Goal: Task Accomplishment & Management: Use online tool/utility

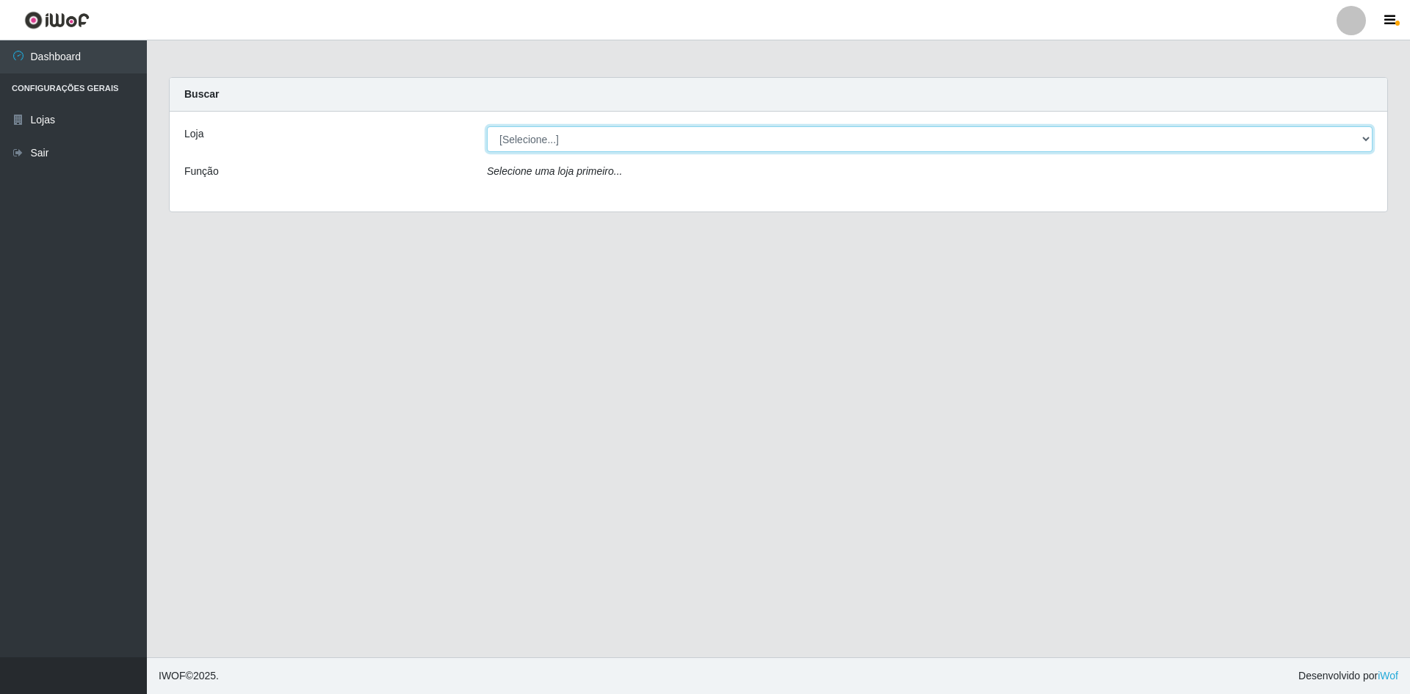
click at [620, 129] on select "[Selecione...] Hiper Queiroz - [GEOGRAPHIC_DATA] [GEOGRAPHIC_DATA] [GEOGRAPHIC_…" at bounding box center [930, 139] width 886 height 26
select select "517"
click at [487, 126] on select "[Selecione...] Hiper Queiroz - [GEOGRAPHIC_DATA] [GEOGRAPHIC_DATA] [GEOGRAPHIC_…" at bounding box center [930, 139] width 886 height 26
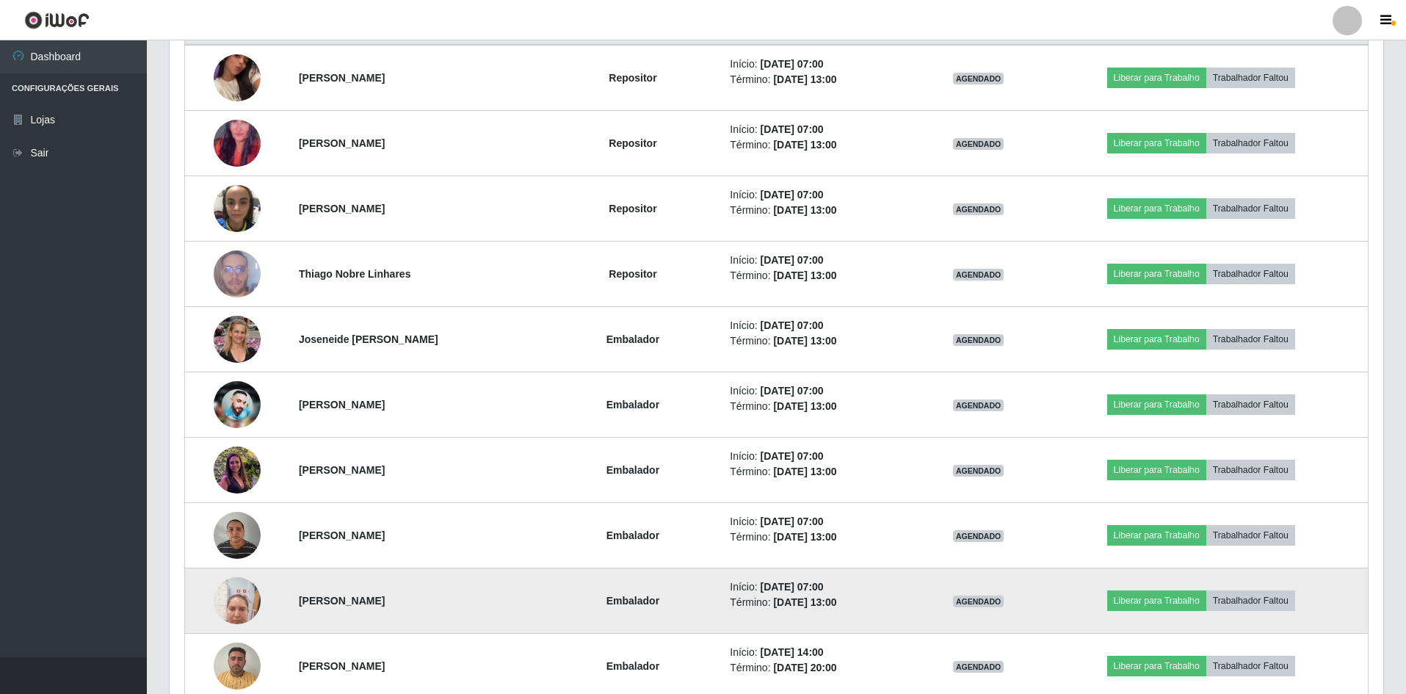
scroll to position [514, 0]
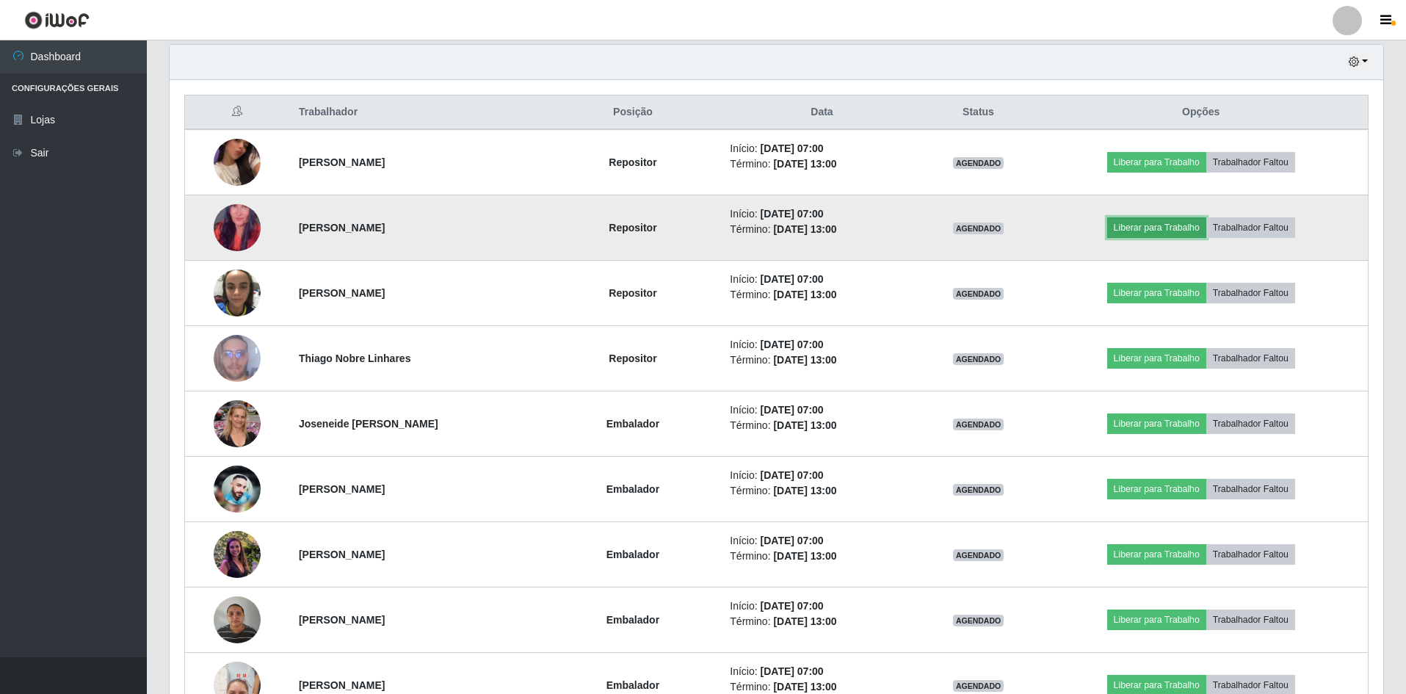
click at [1145, 228] on button "Liberar para Trabalho" at bounding box center [1156, 227] width 99 height 21
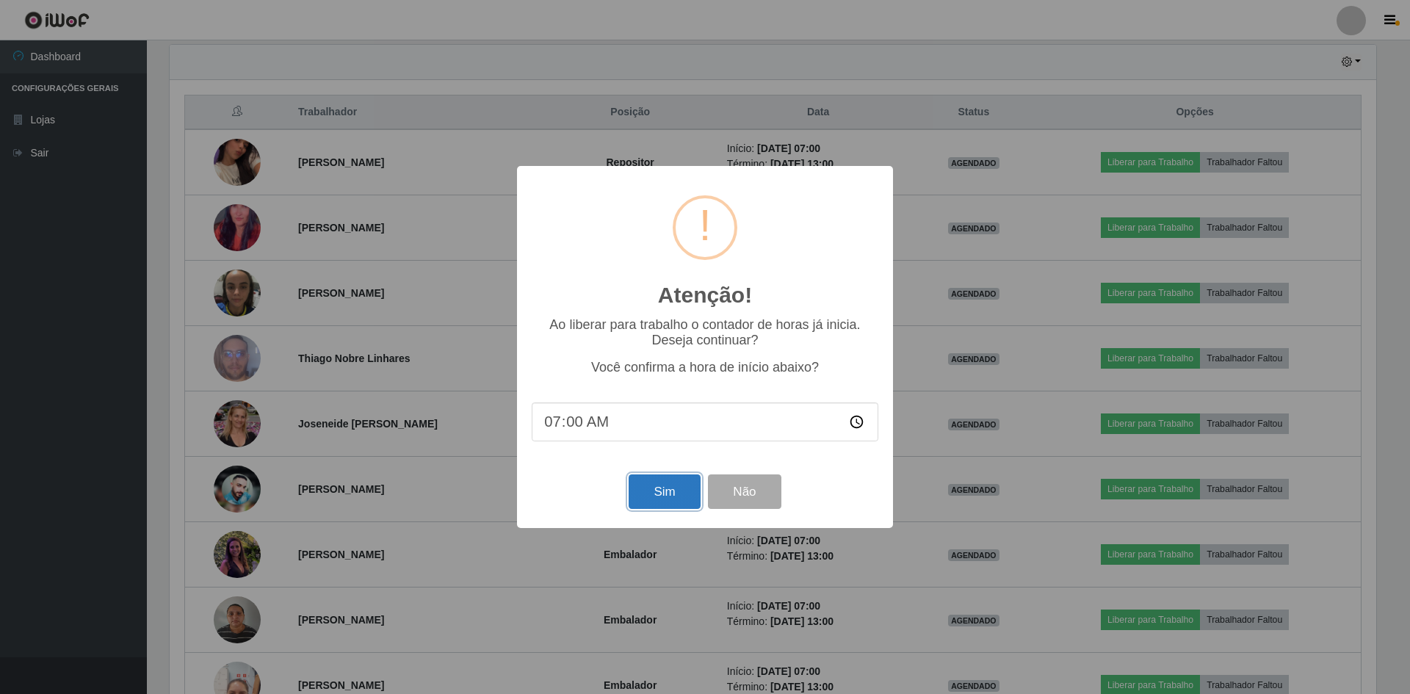
click at [666, 505] on button "Sim" at bounding box center [664, 491] width 71 height 35
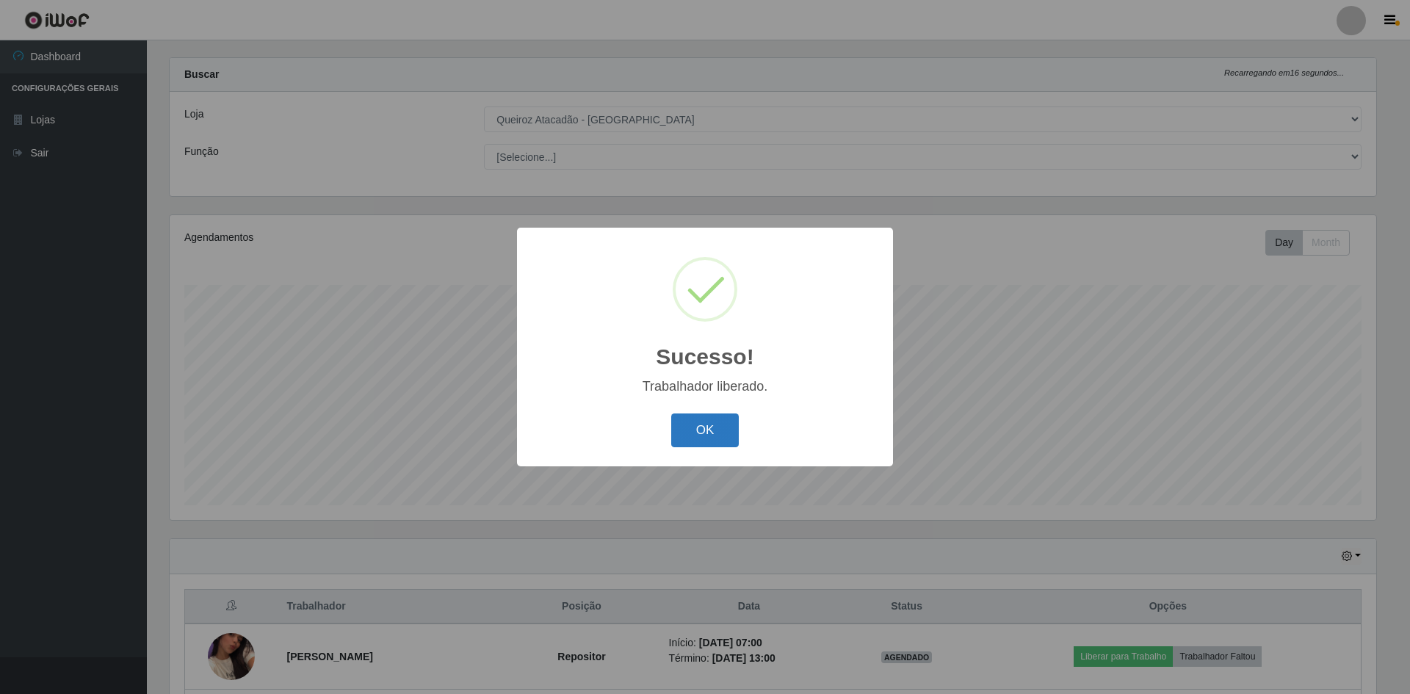
click at [704, 431] on button "OK" at bounding box center [705, 430] width 68 height 35
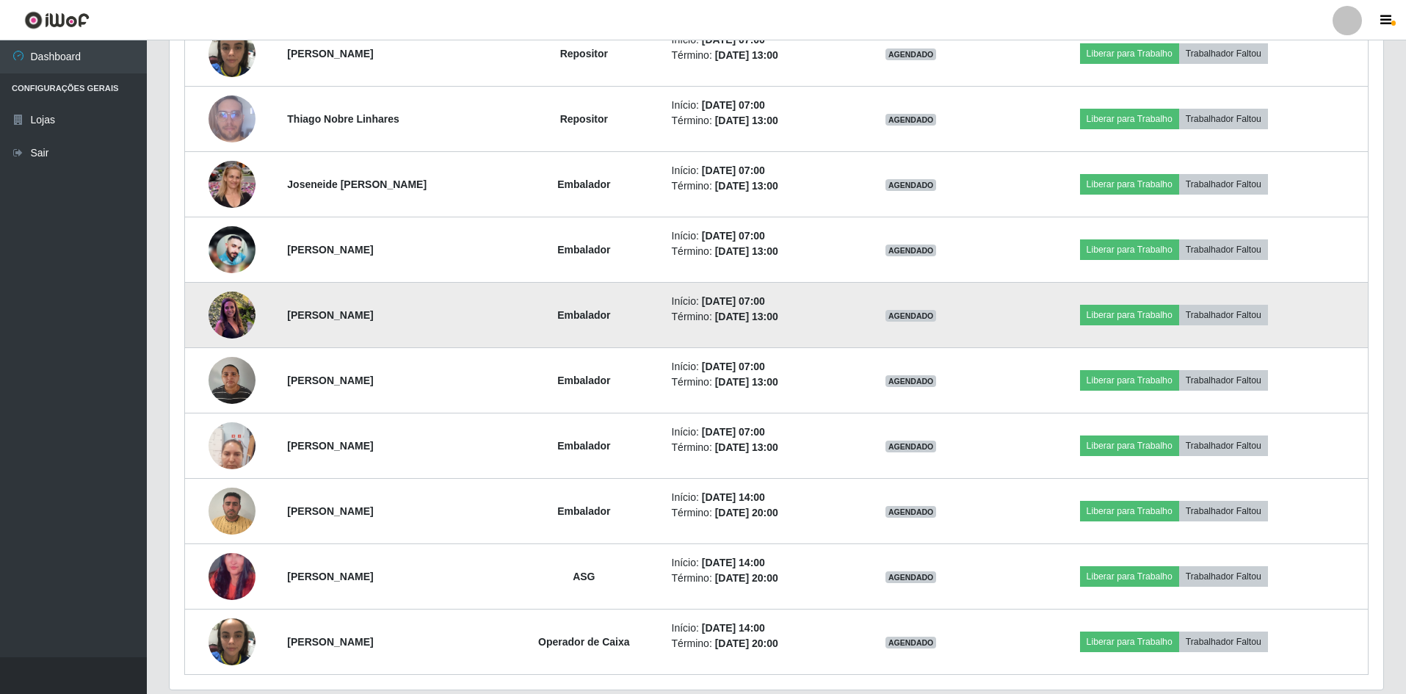
scroll to position [804, 0]
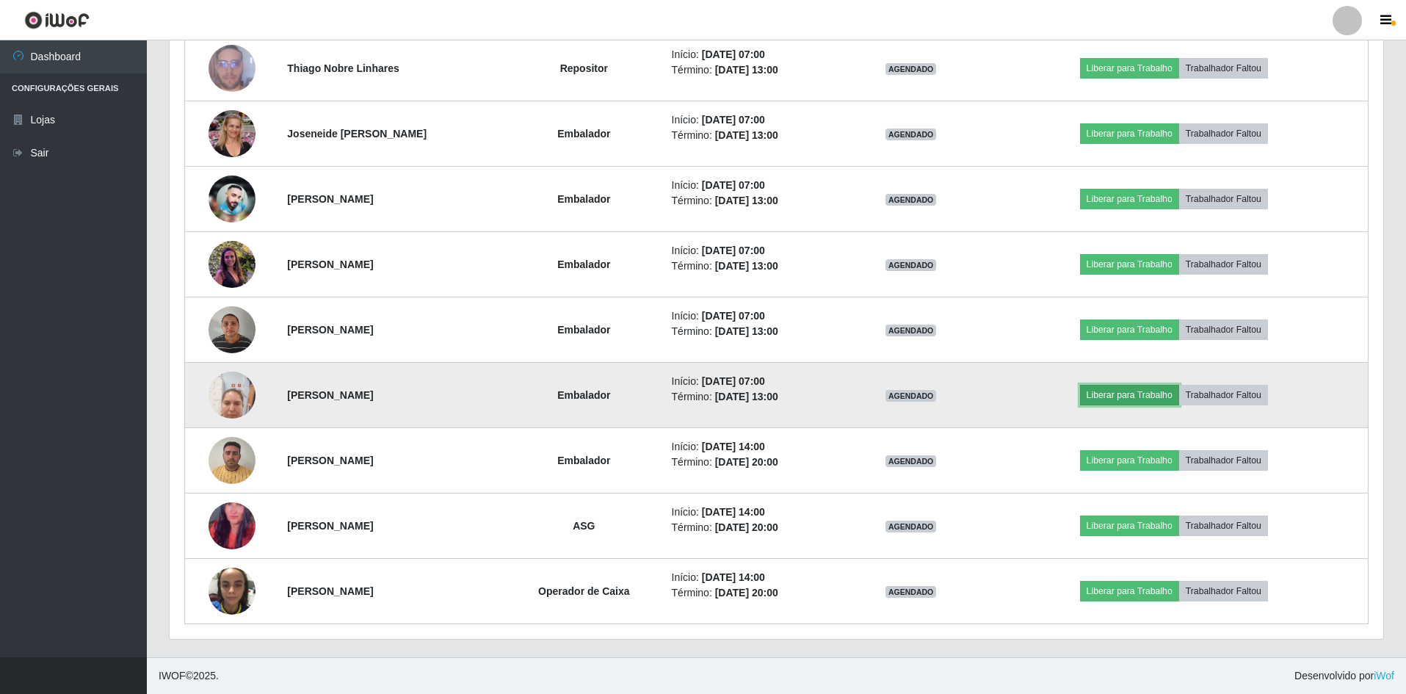
click at [1121, 397] on button "Liberar para Trabalho" at bounding box center [1129, 395] width 99 height 21
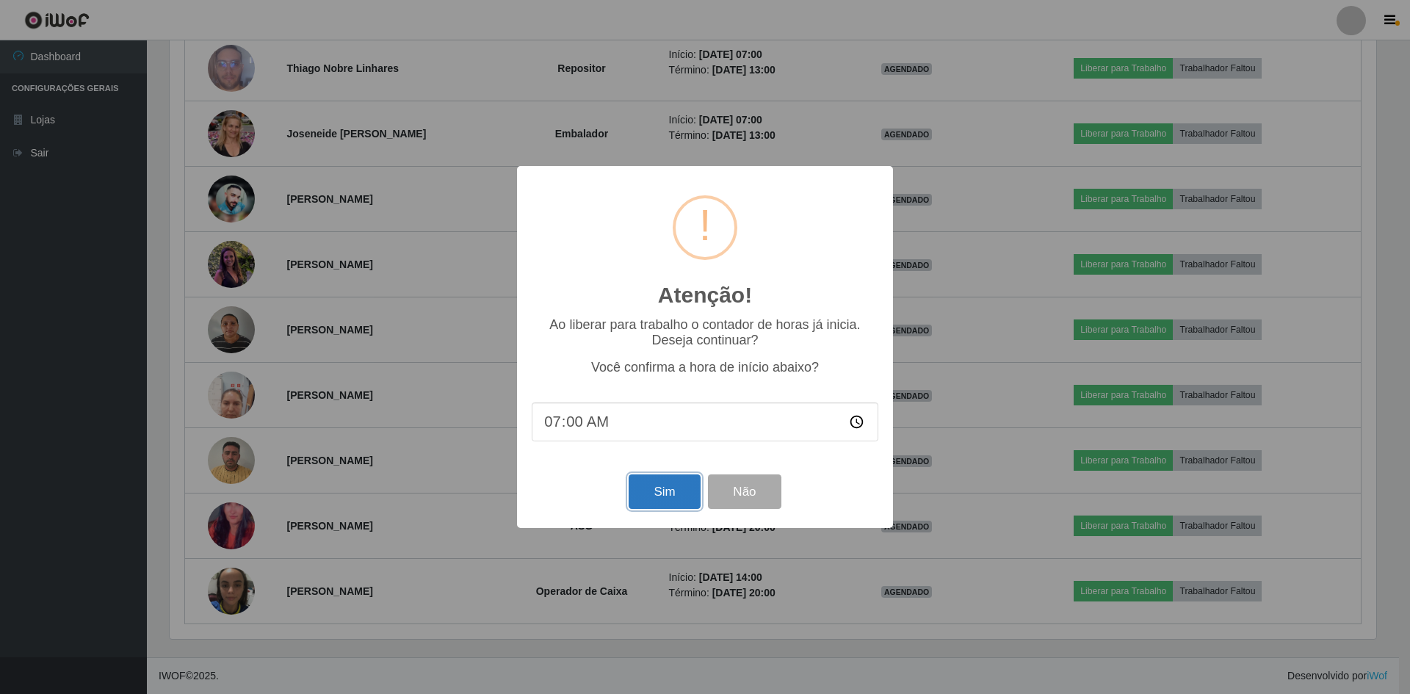
click at [672, 490] on button "Sim" at bounding box center [664, 491] width 71 height 35
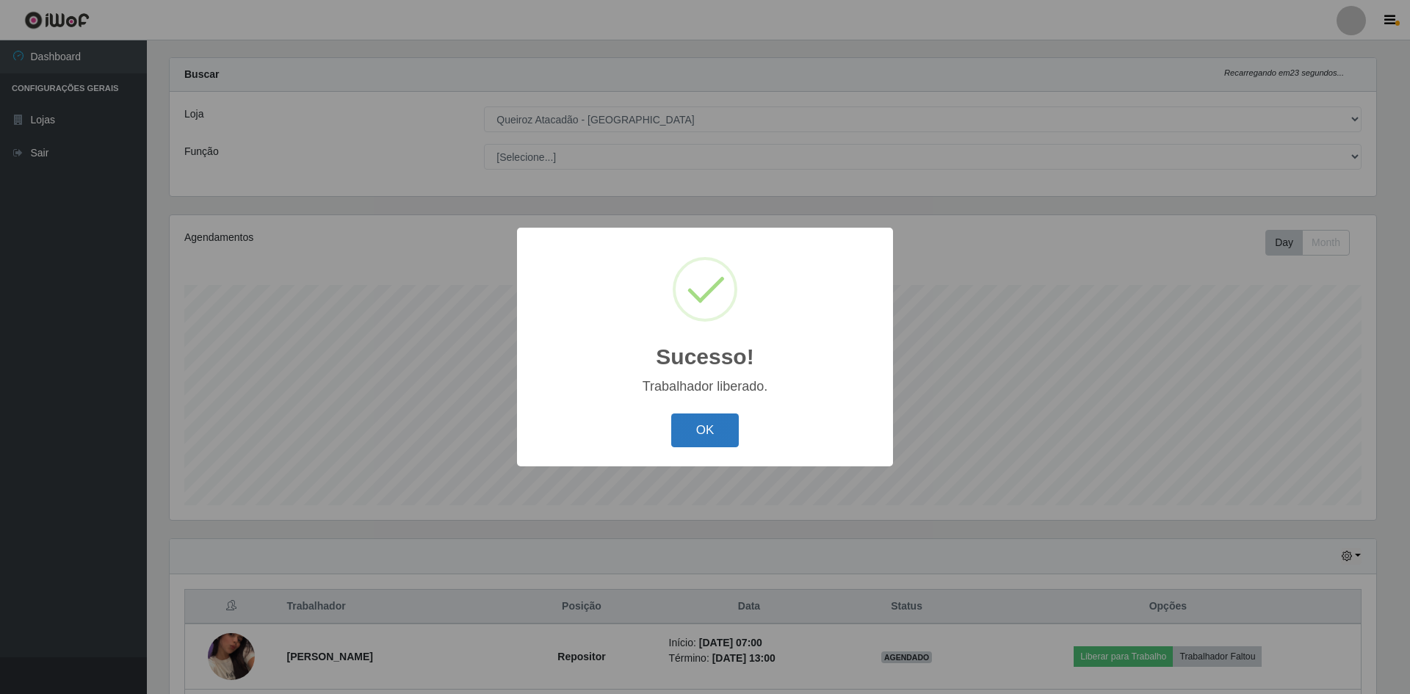
click at [727, 427] on button "OK" at bounding box center [705, 430] width 68 height 35
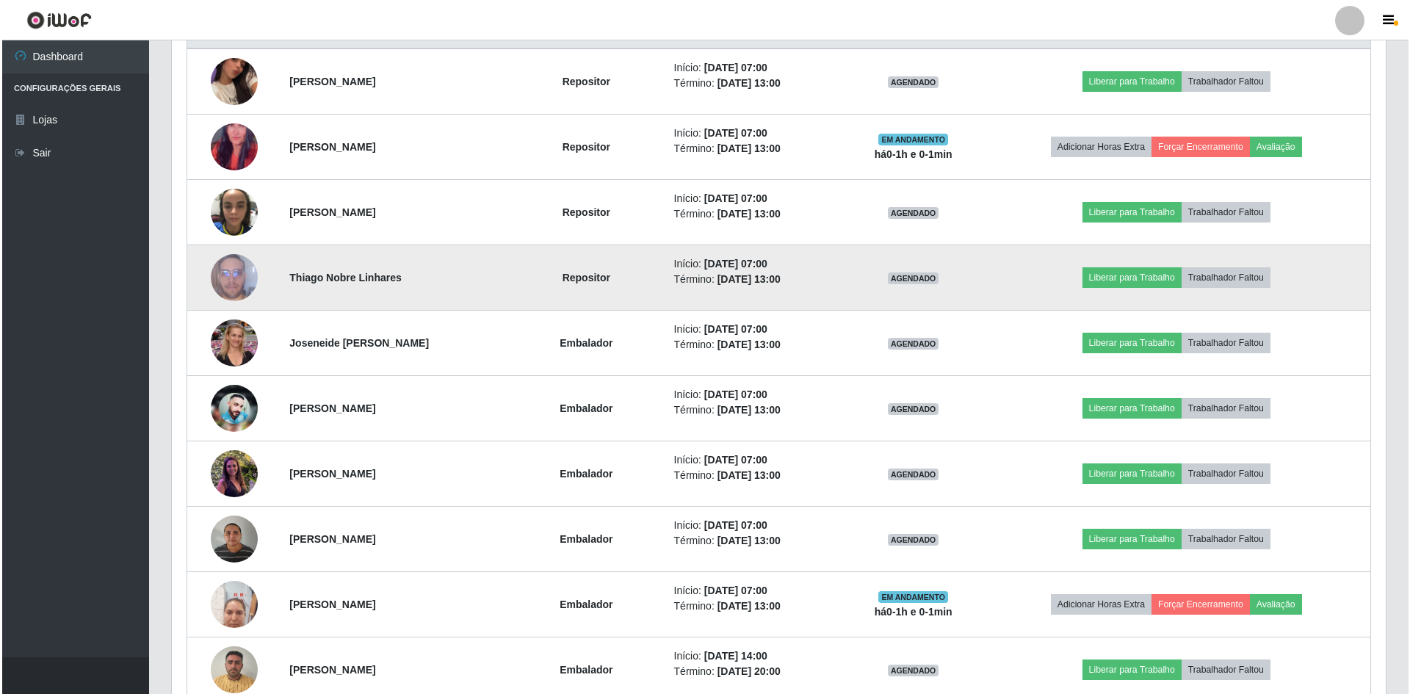
scroll to position [607, 0]
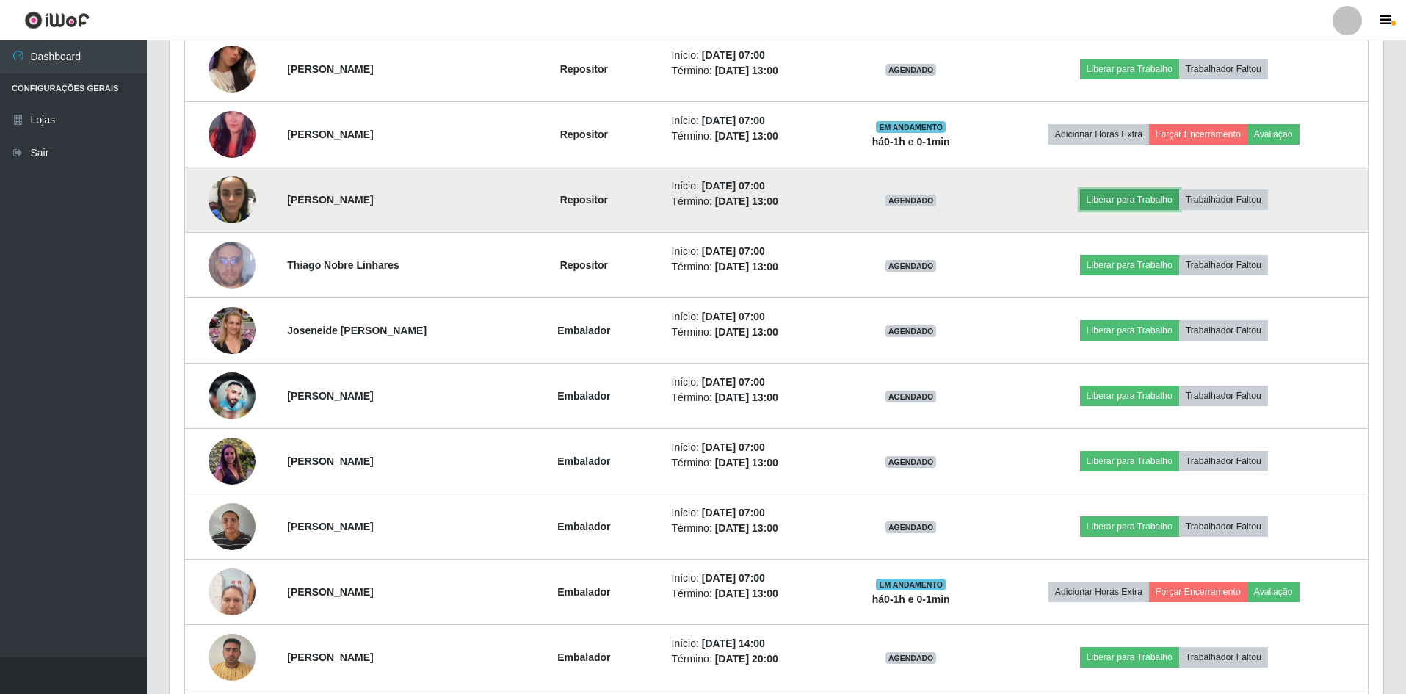
click at [1115, 199] on button "Liberar para Trabalho" at bounding box center [1129, 199] width 99 height 21
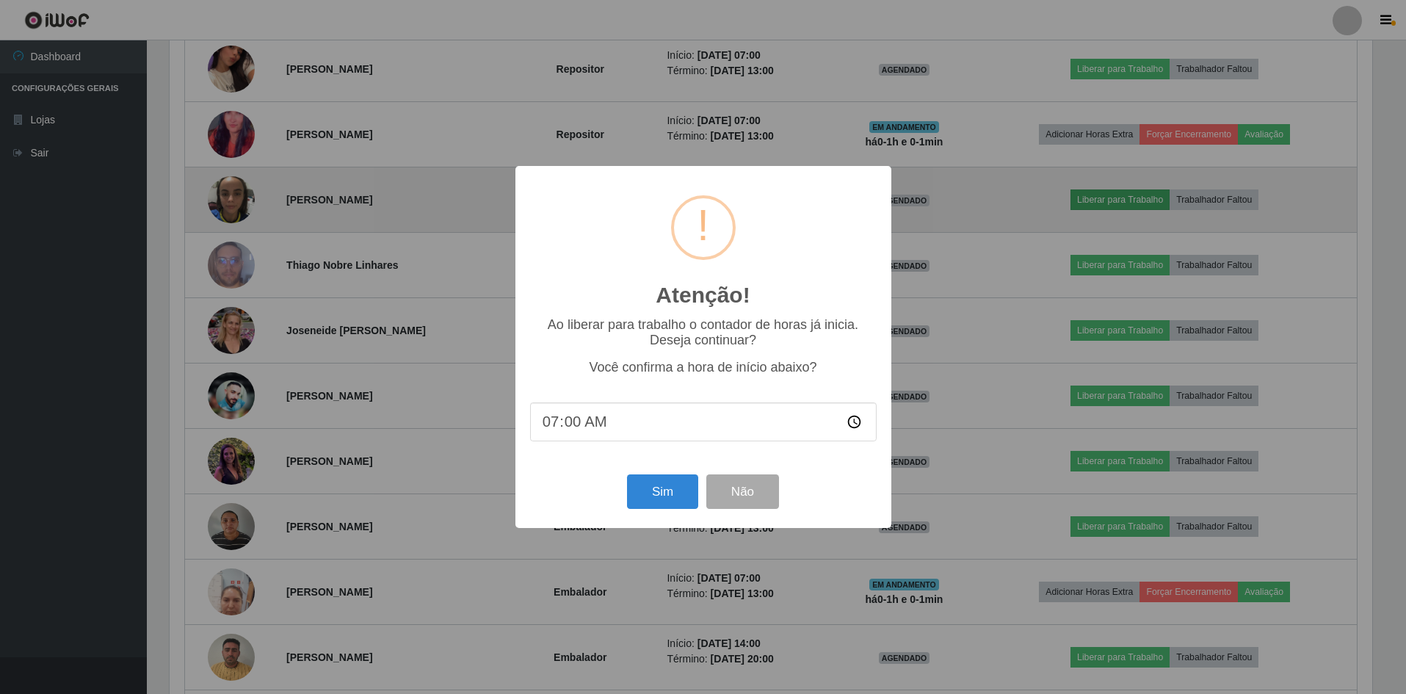
scroll to position [305, 1206]
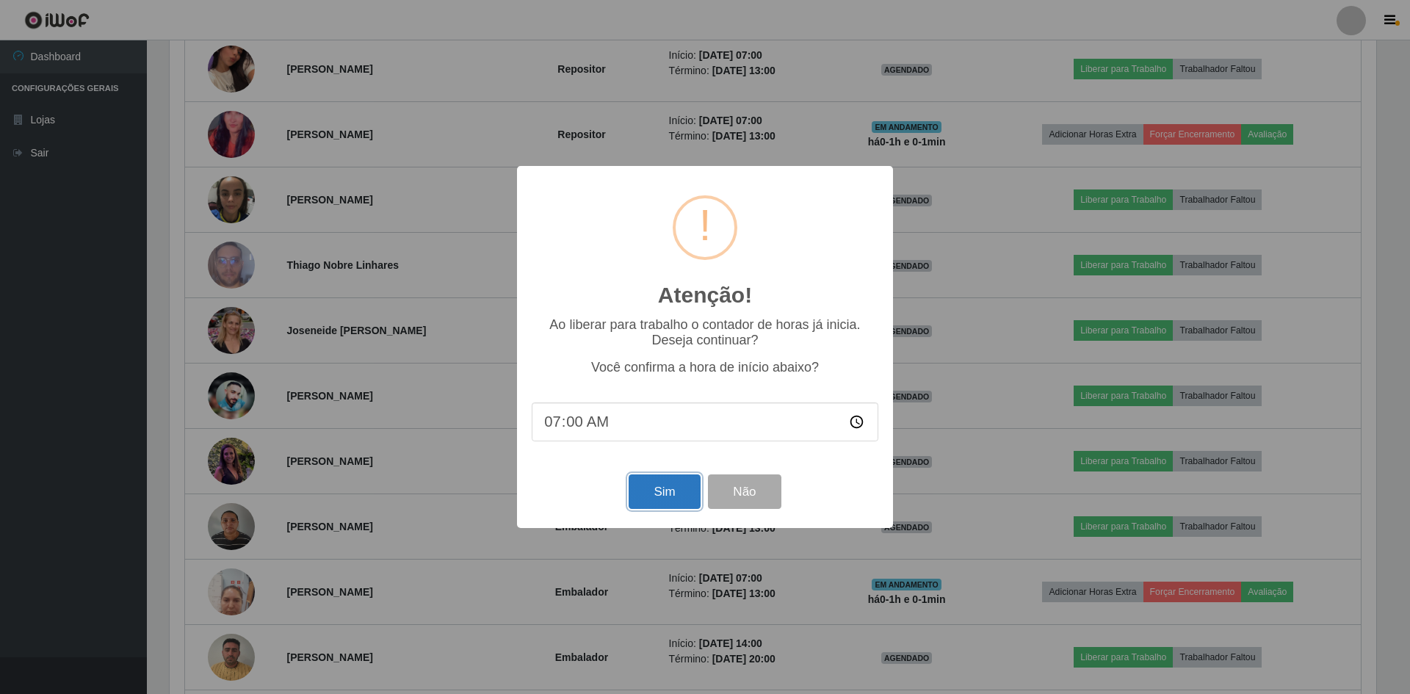
click at [668, 496] on button "Sim" at bounding box center [664, 491] width 71 height 35
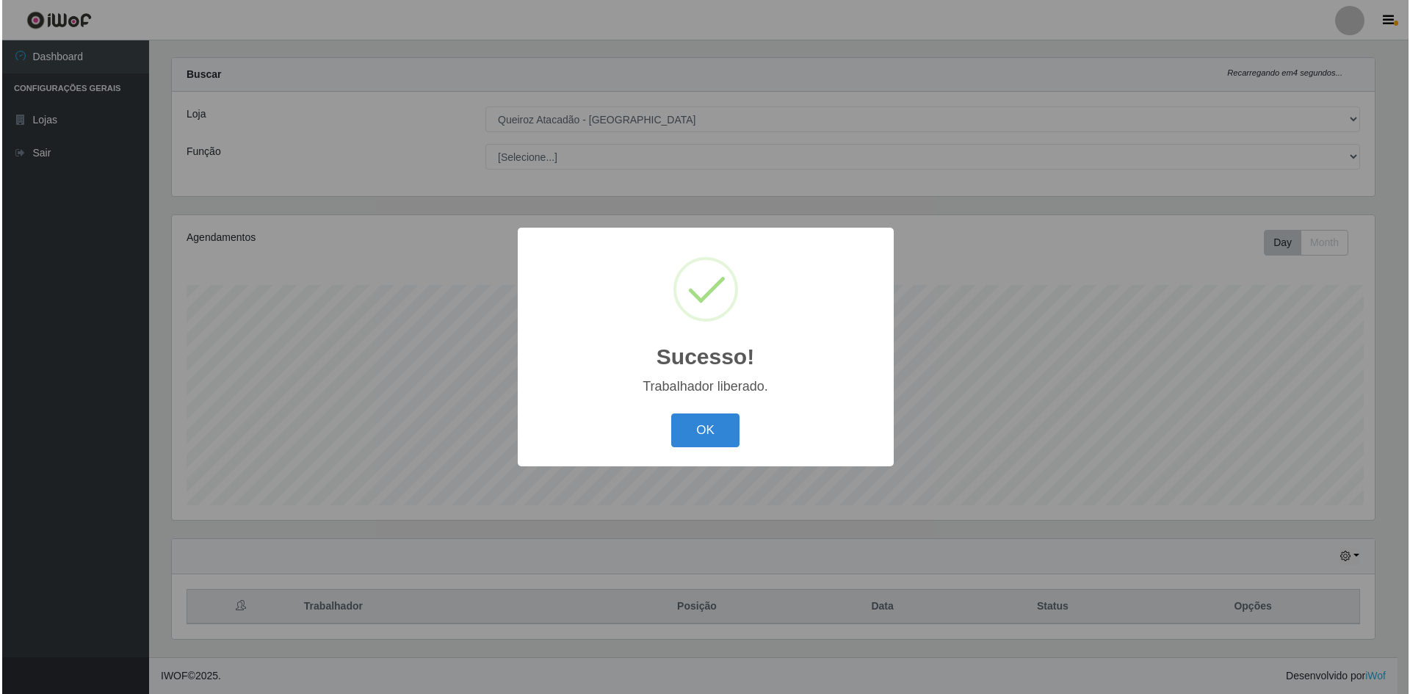
scroll to position [0, 0]
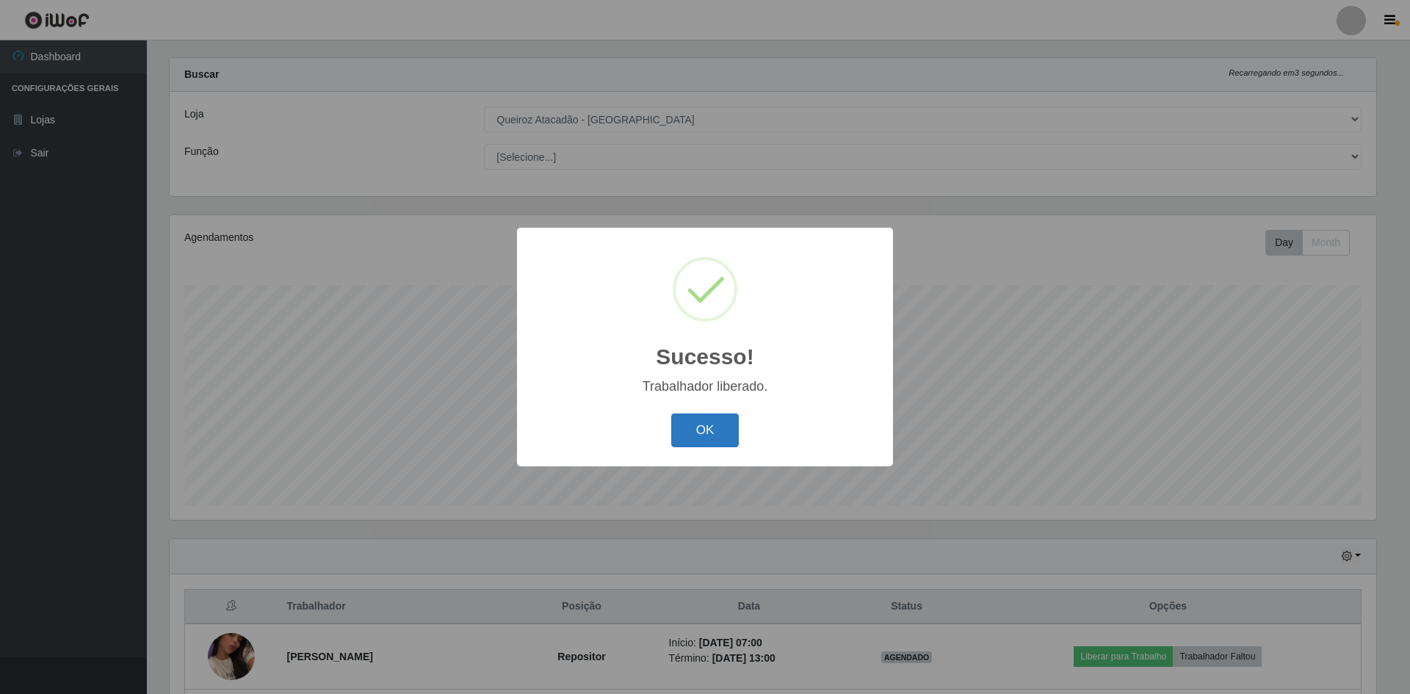
click at [698, 416] on button "OK" at bounding box center [705, 430] width 68 height 35
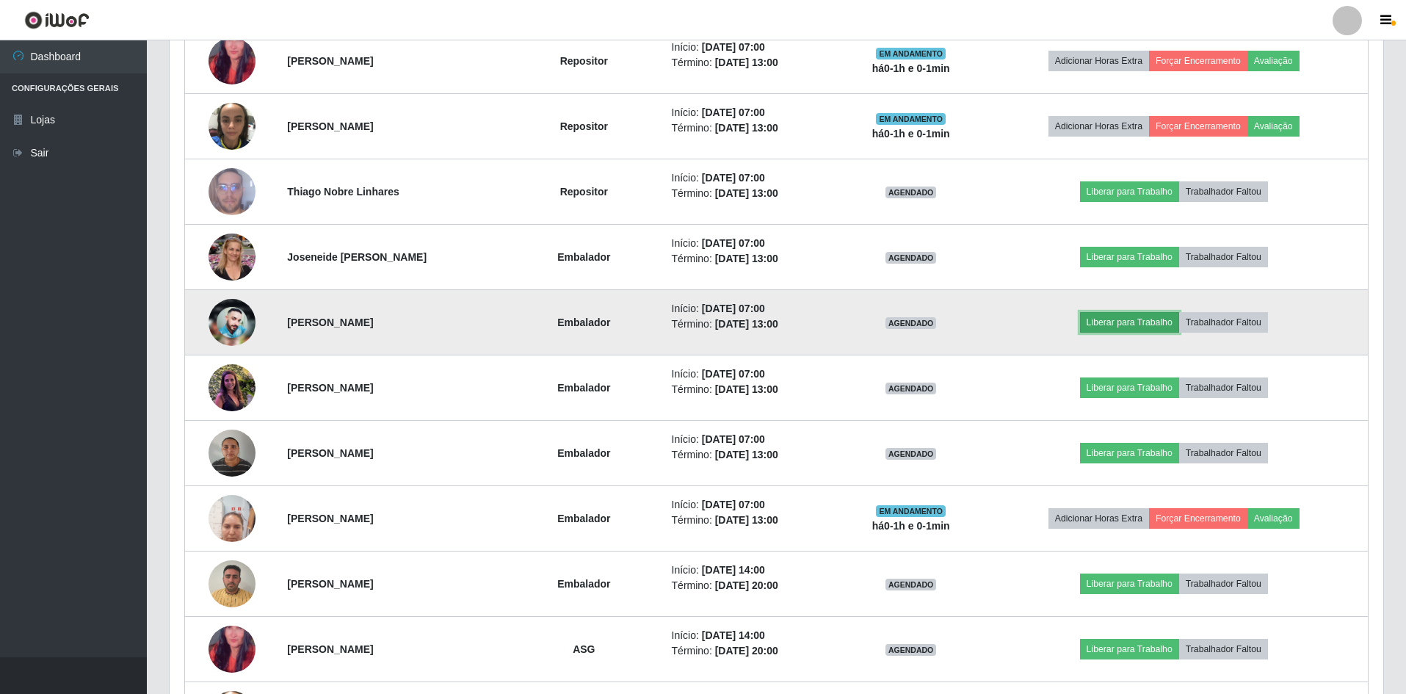
click at [1148, 333] on button "Liberar para Trabalho" at bounding box center [1129, 322] width 99 height 21
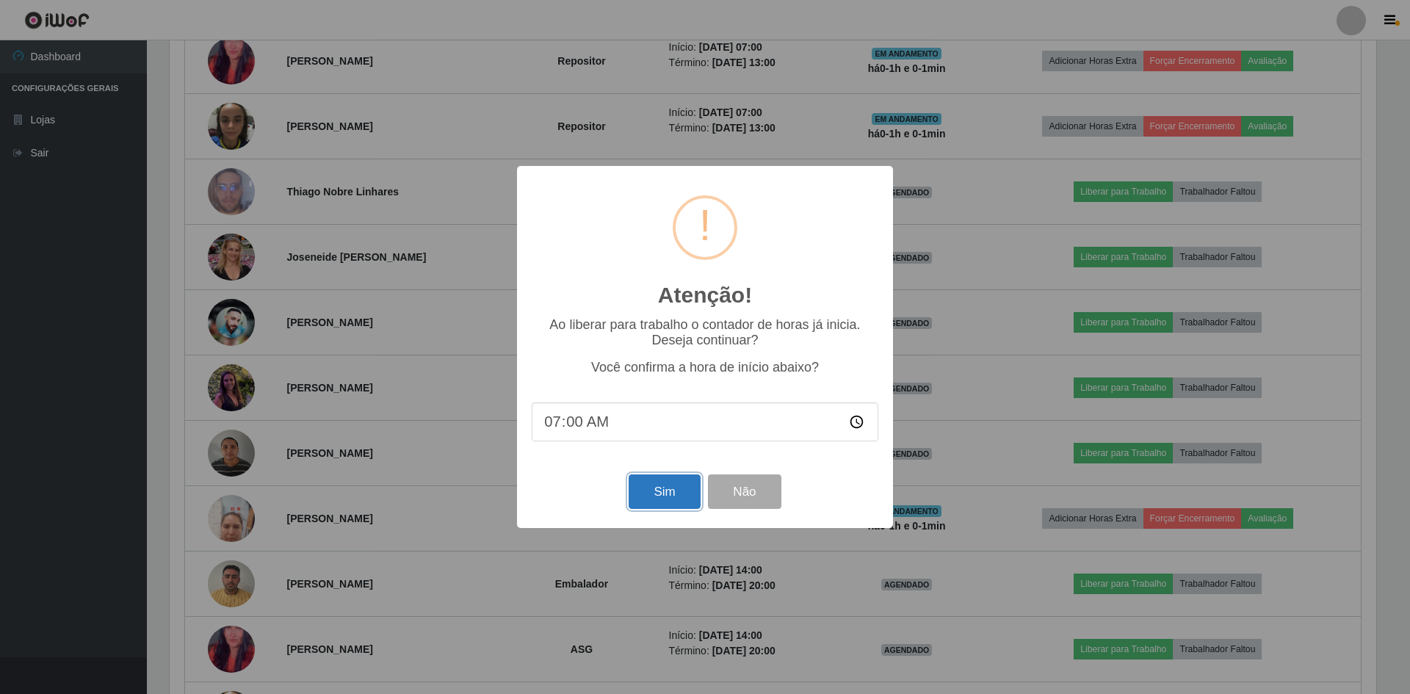
click at [658, 494] on button "Sim" at bounding box center [664, 491] width 71 height 35
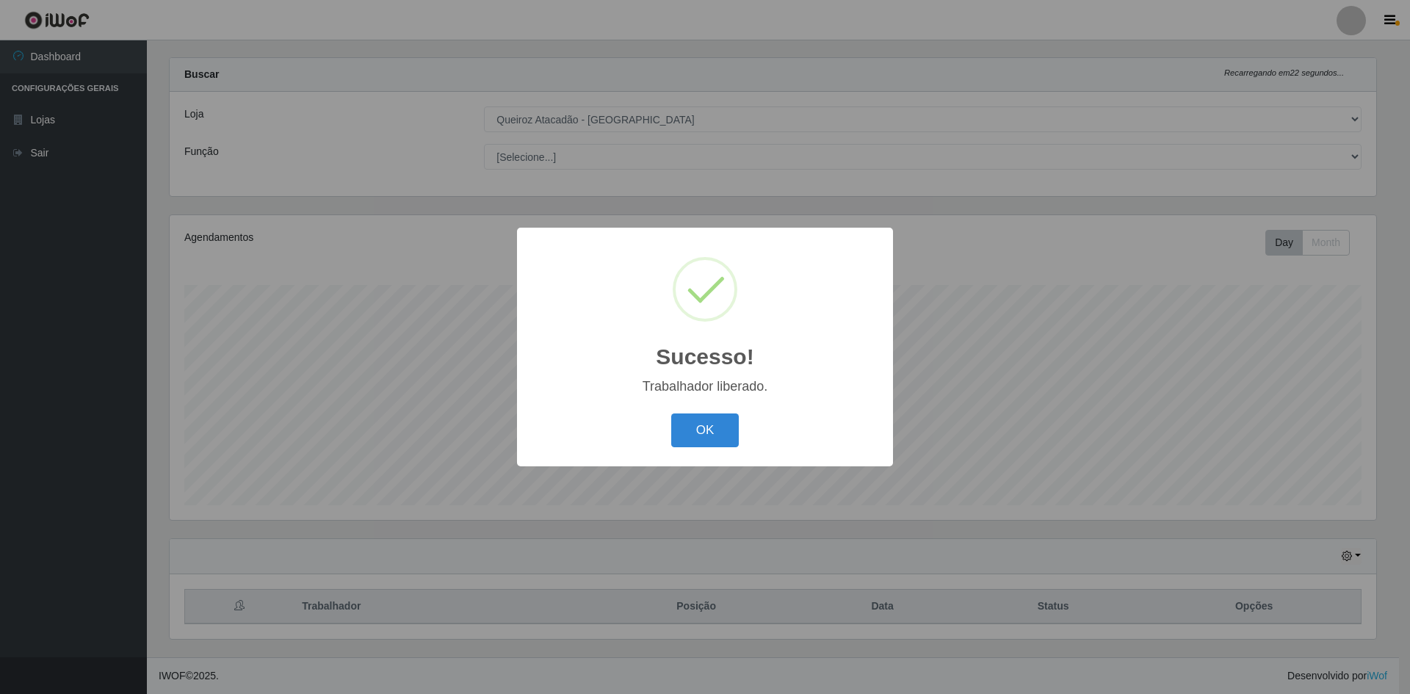
drag, startPoint x: 688, startPoint y: 419, endPoint x: 698, endPoint y: 433, distance: 16.7
click at [688, 419] on button "OK" at bounding box center [705, 430] width 68 height 35
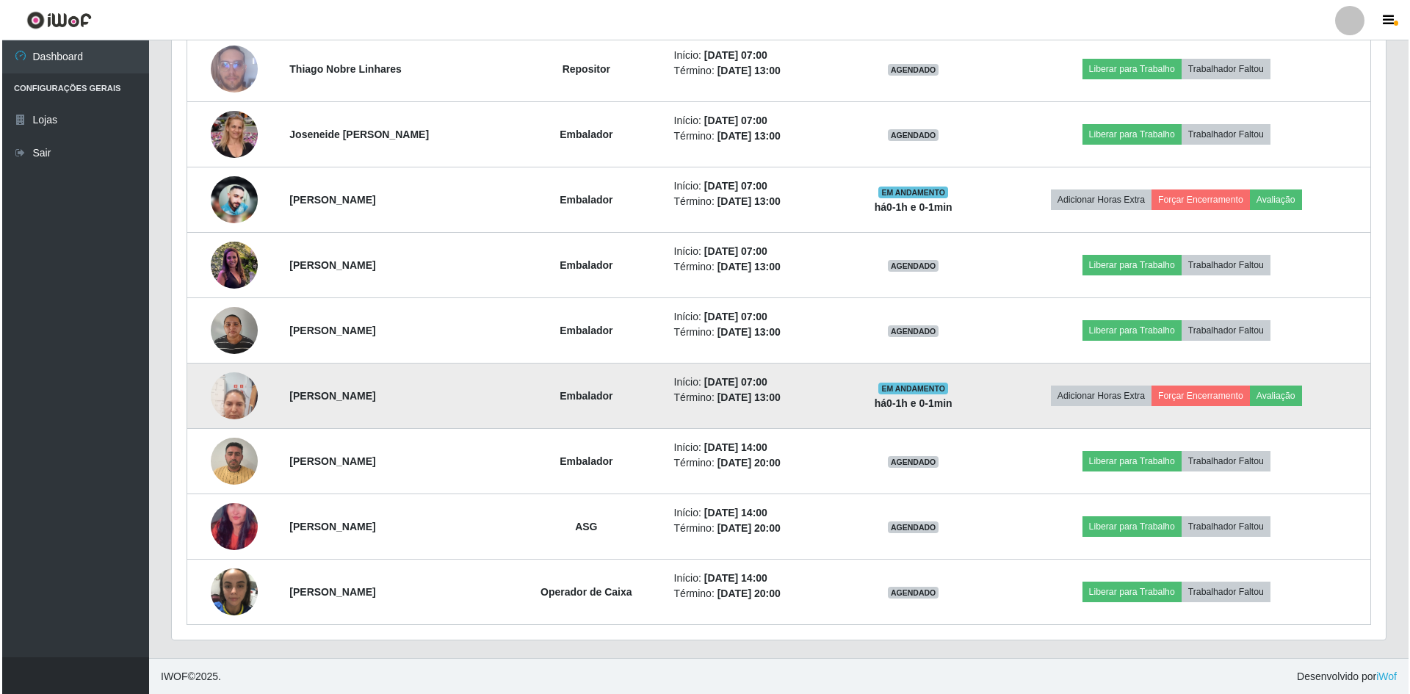
scroll to position [804, 0]
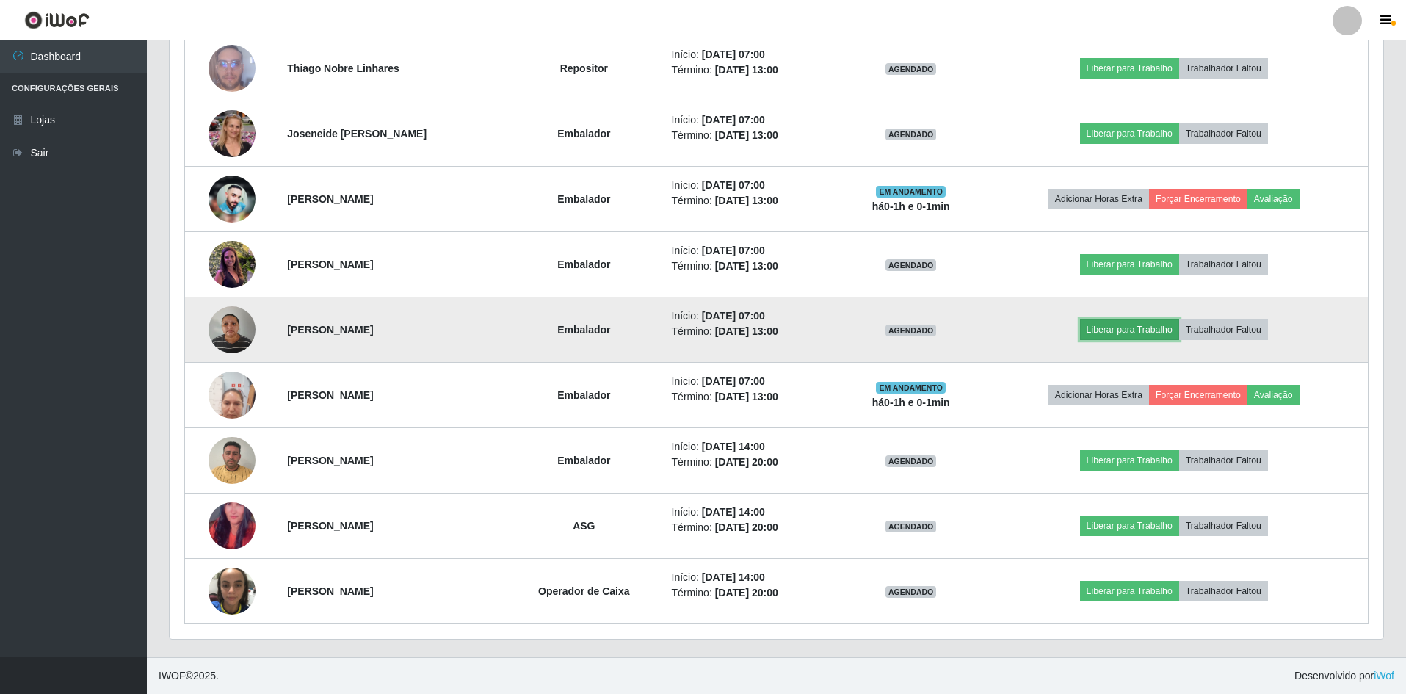
click at [1132, 322] on button "Liberar para Trabalho" at bounding box center [1129, 329] width 99 height 21
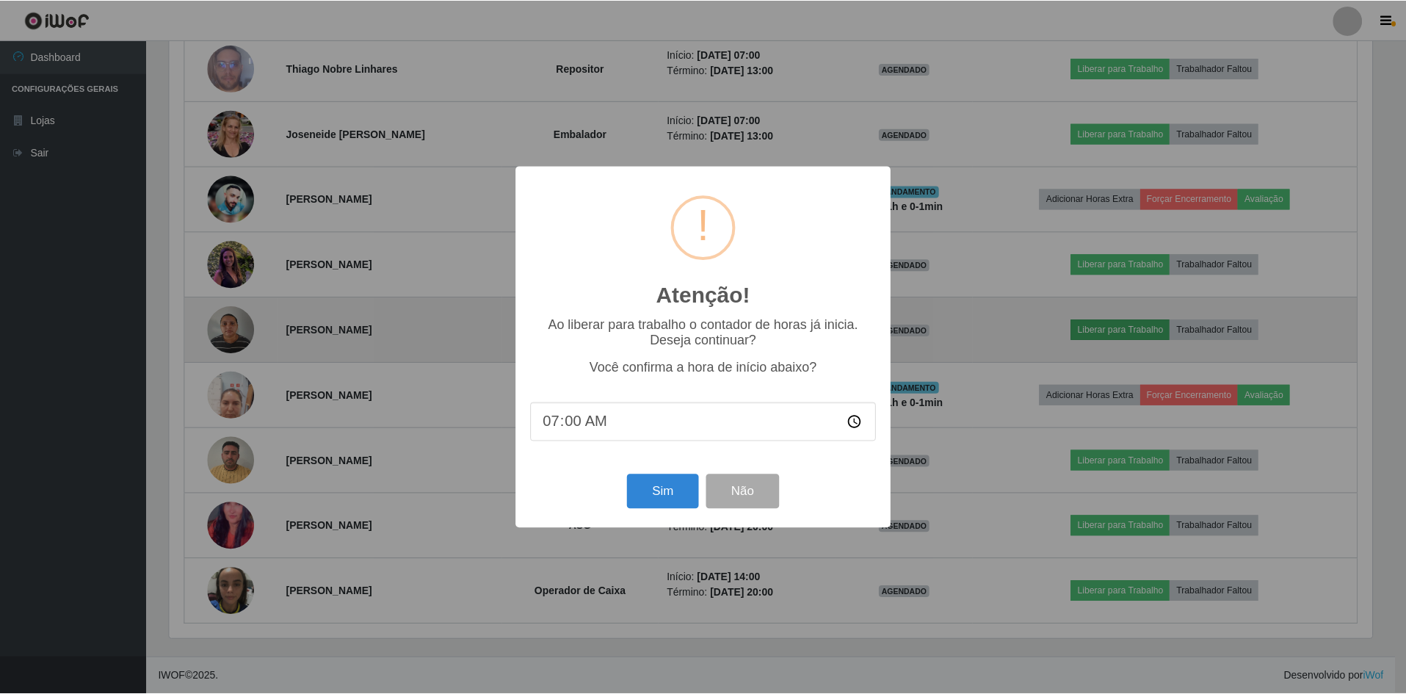
scroll to position [305, 1206]
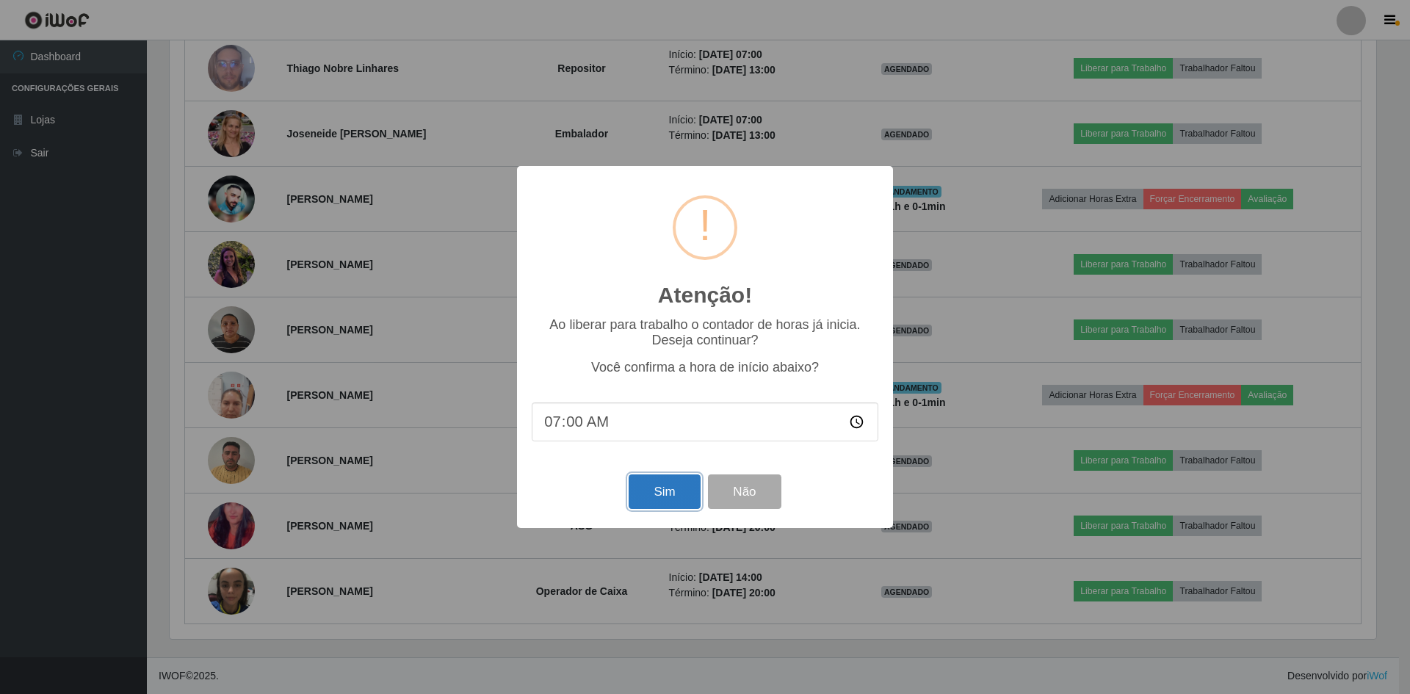
click at [658, 493] on button "Sim" at bounding box center [664, 491] width 71 height 35
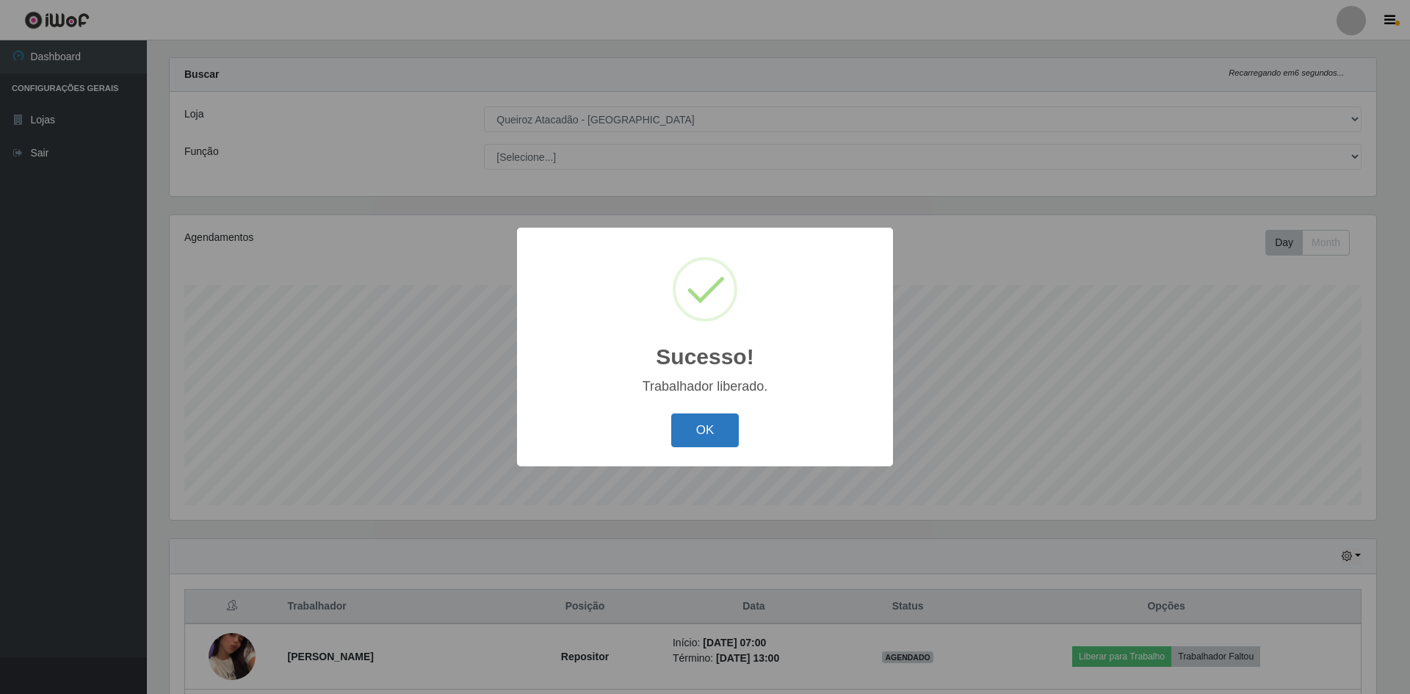
click at [709, 432] on button "OK" at bounding box center [705, 430] width 68 height 35
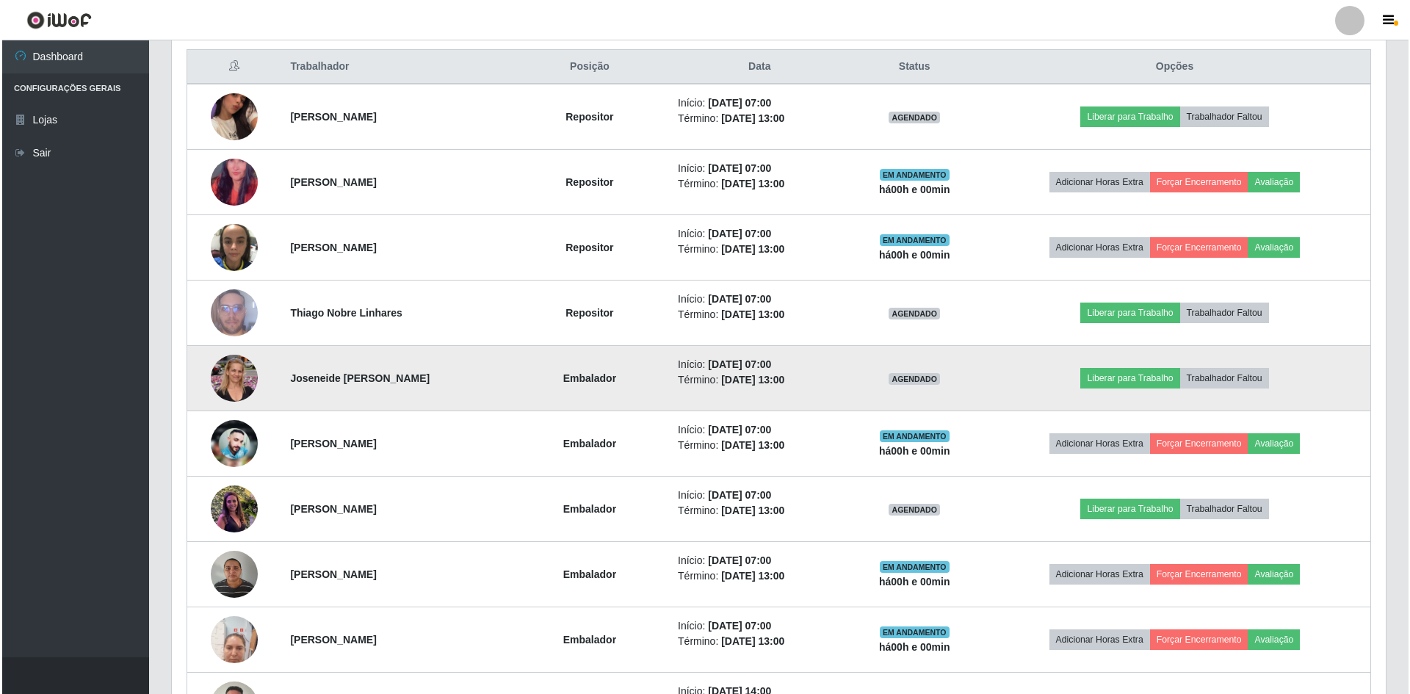
scroll to position [534, 0]
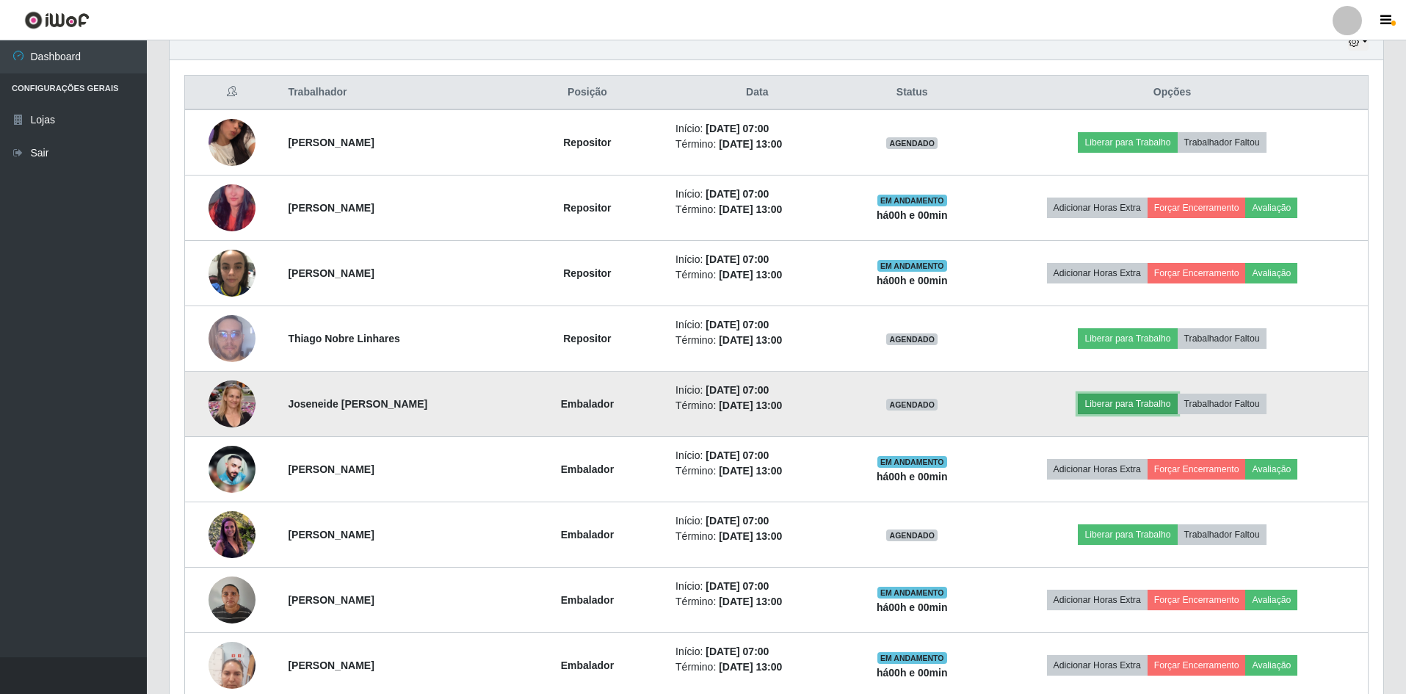
click at [1121, 401] on button "Liberar para Trabalho" at bounding box center [1127, 404] width 99 height 21
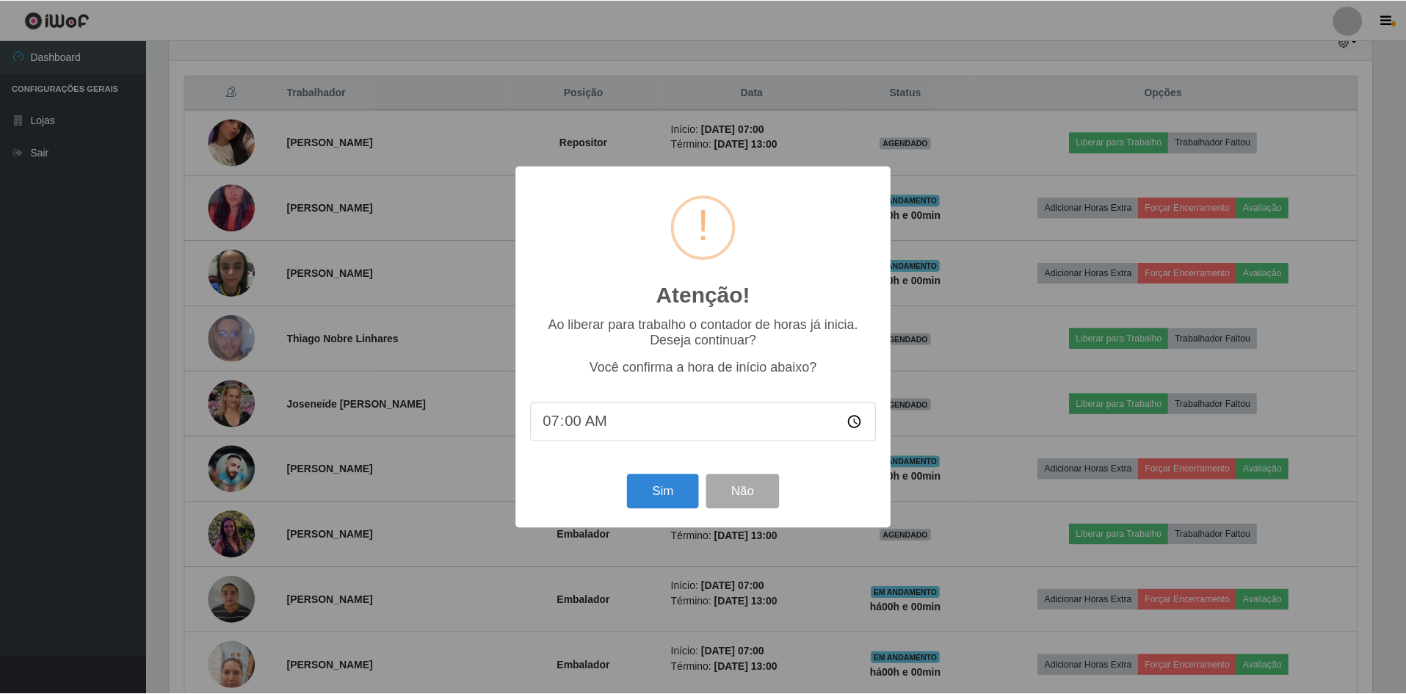
scroll to position [305, 1206]
click at [675, 498] on button "Sim" at bounding box center [664, 491] width 71 height 35
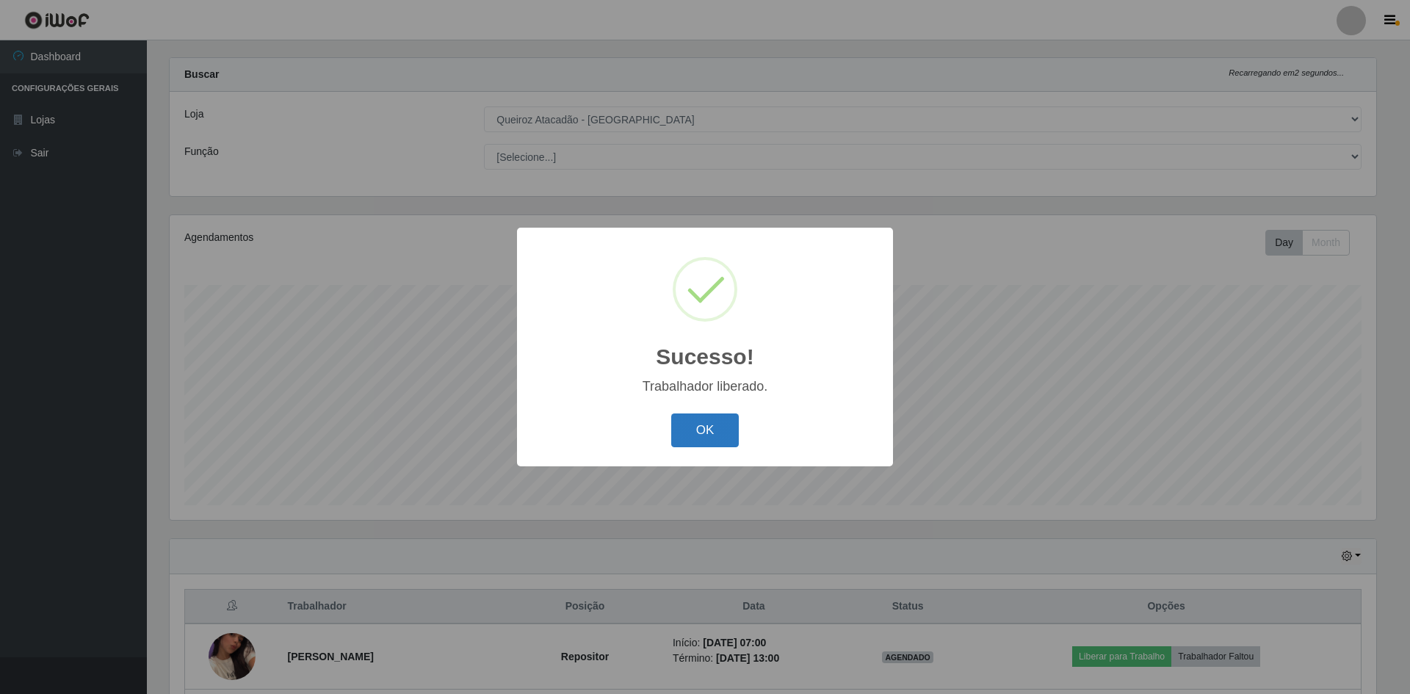
click at [703, 434] on button "OK" at bounding box center [705, 430] width 68 height 35
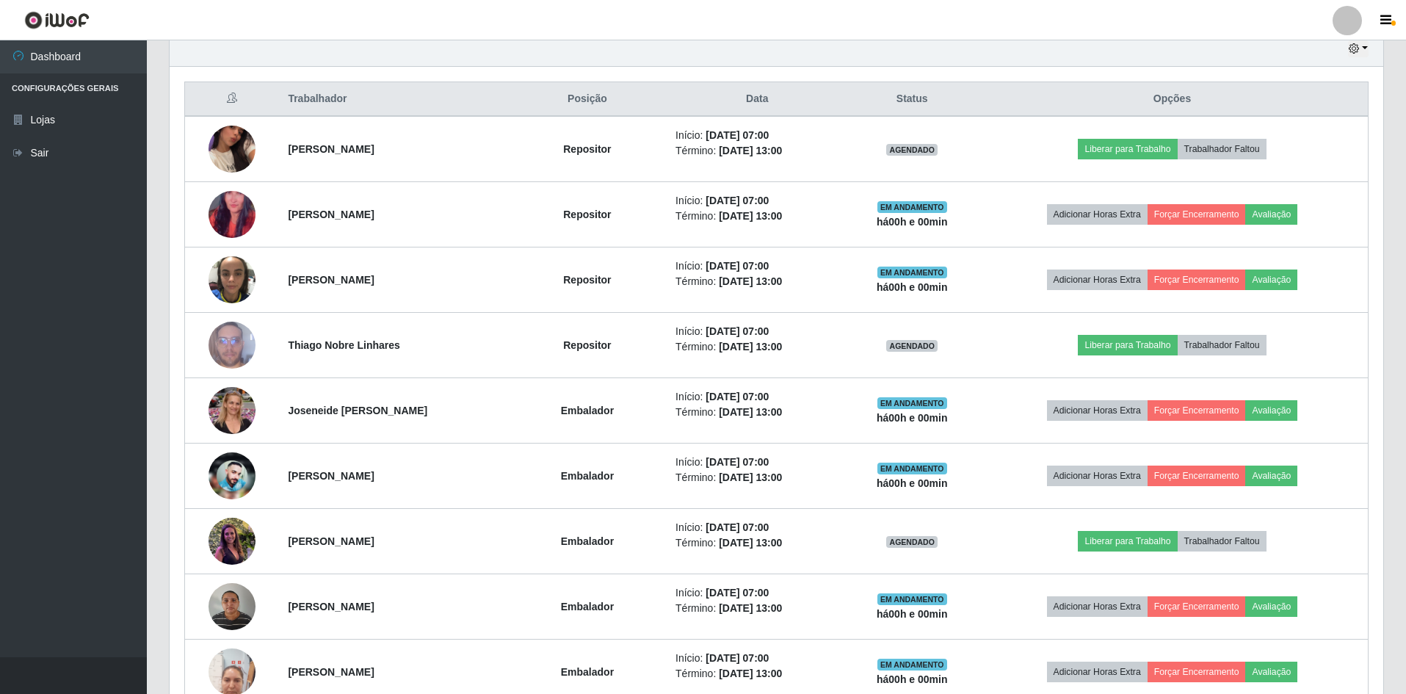
scroll to position [510, 0]
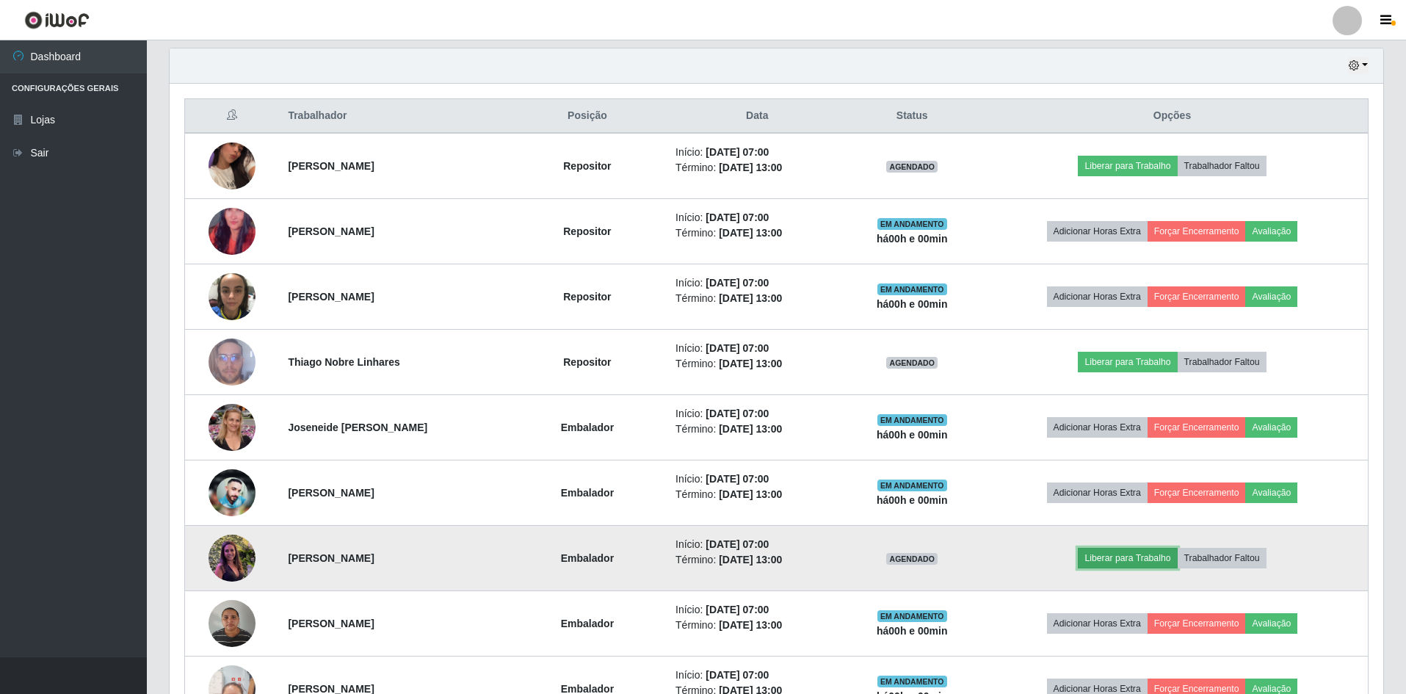
click at [1138, 561] on button "Liberar para Trabalho" at bounding box center [1127, 558] width 99 height 21
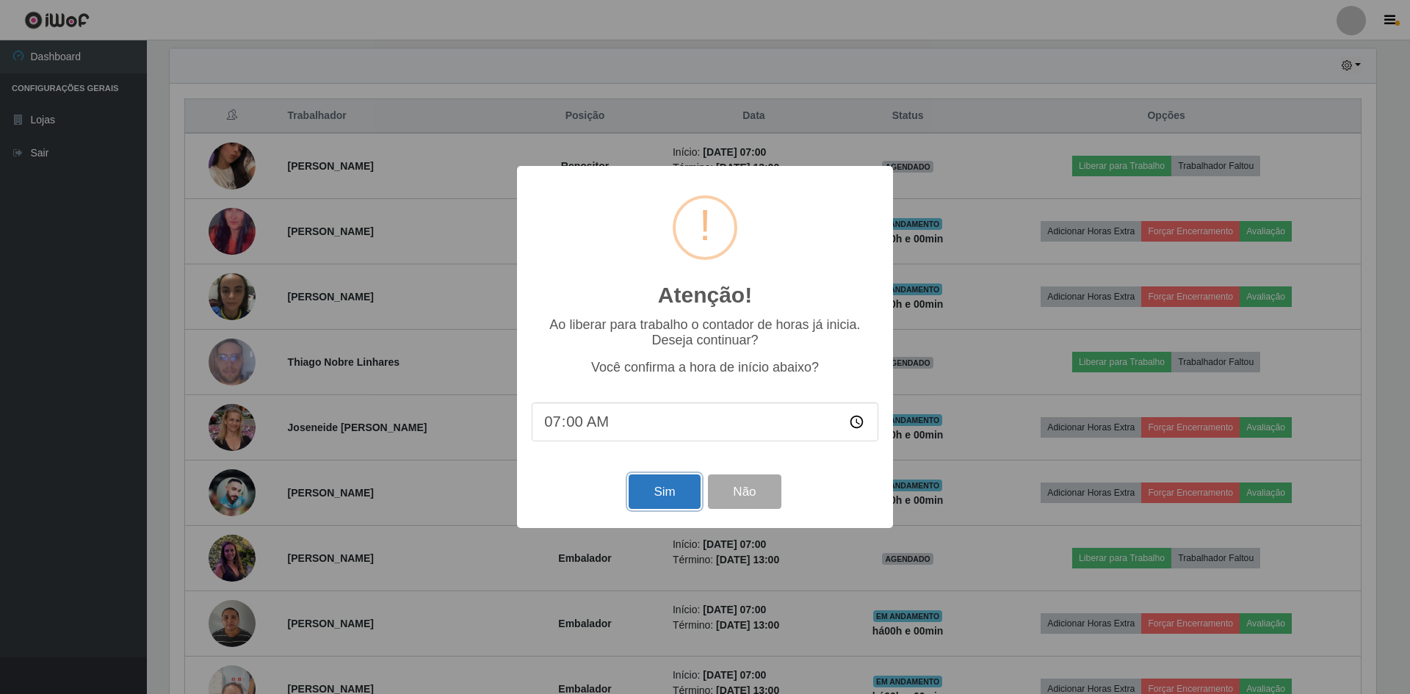
click at [651, 491] on button "Sim" at bounding box center [664, 491] width 71 height 35
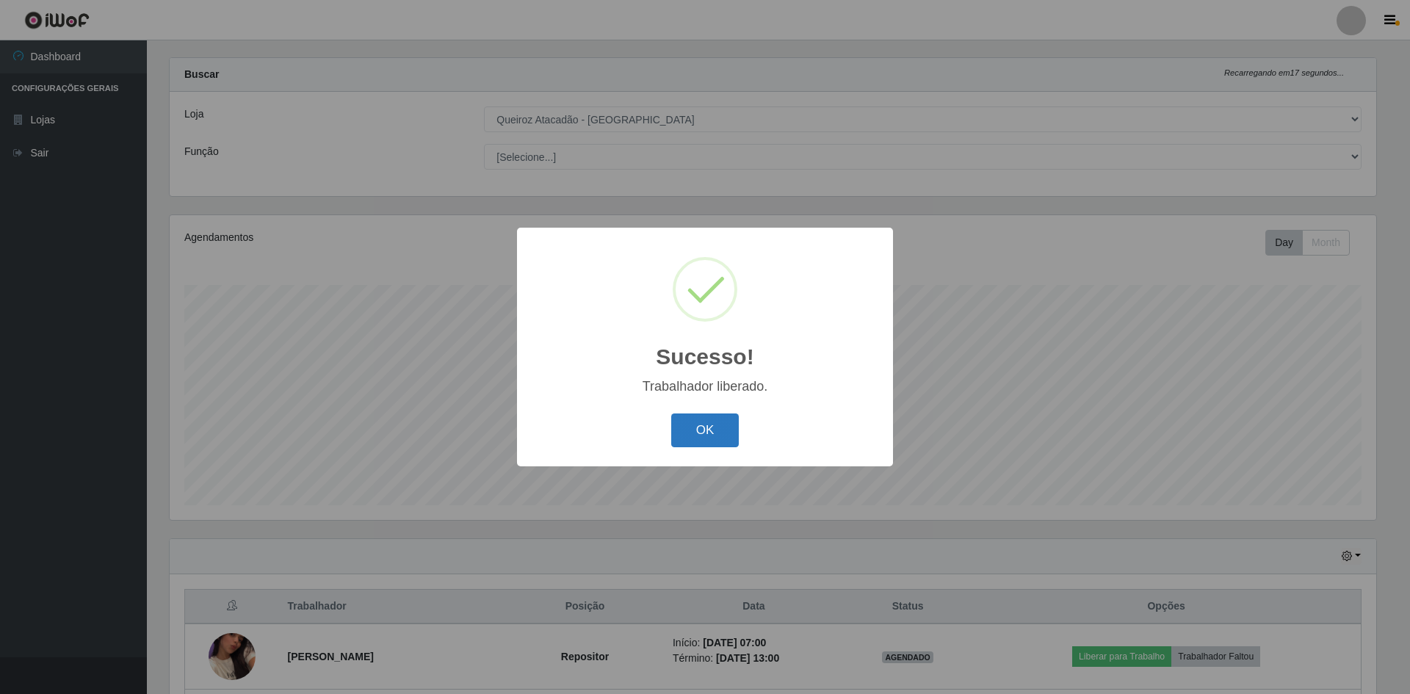
click at [726, 430] on button "OK" at bounding box center [705, 430] width 68 height 35
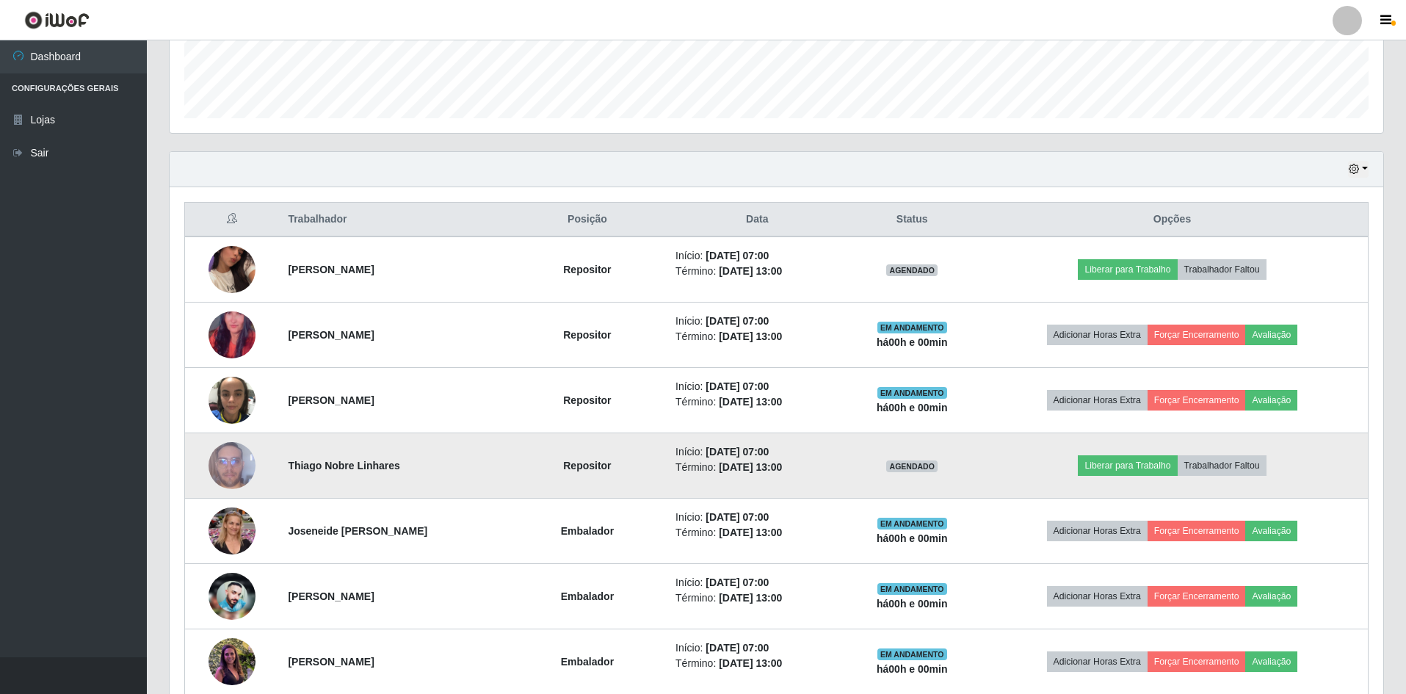
scroll to position [93, 0]
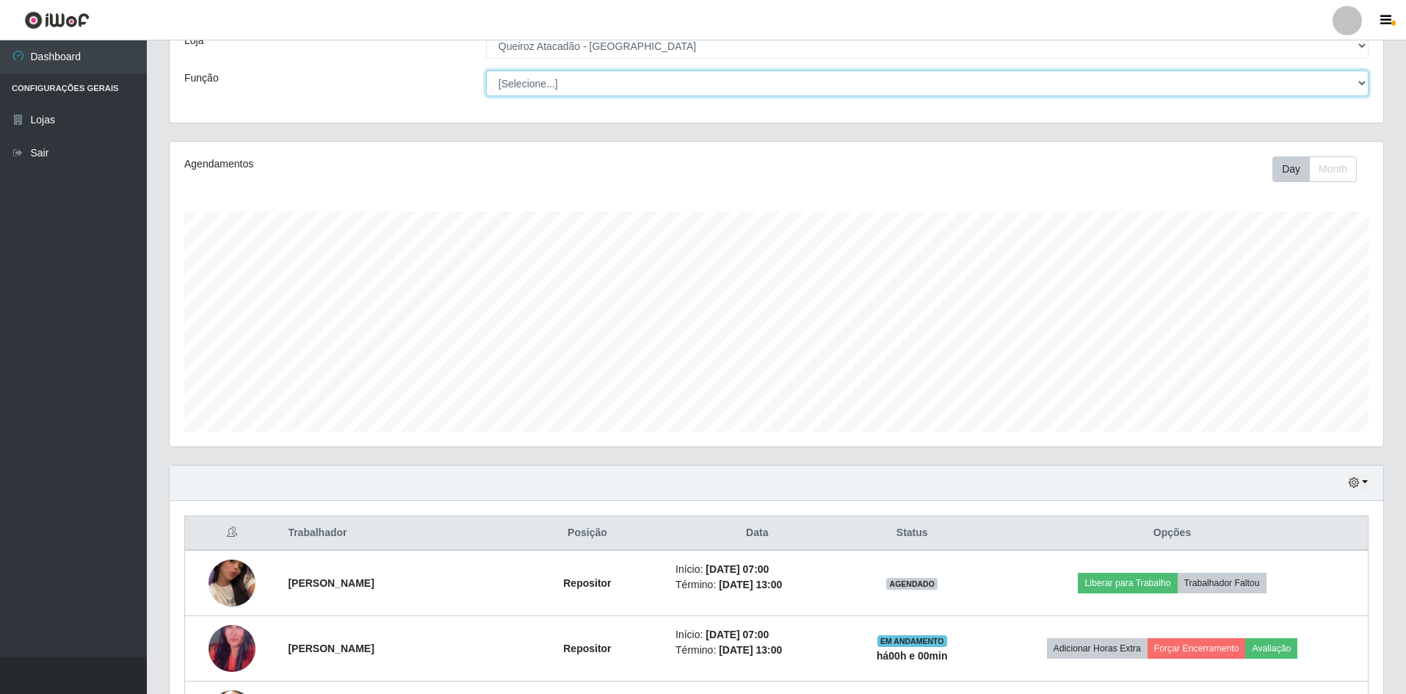
click at [601, 88] on select "[Selecione...] ASG ASG + ASG ++ Embalador Embalador + Embalador ++ Operador de …" at bounding box center [927, 83] width 883 height 26
click at [486, 96] on select "[Selecione...] ASG ASG + ASG ++ Embalador Embalador + Embalador ++ Operador de …" at bounding box center [927, 83] width 883 height 26
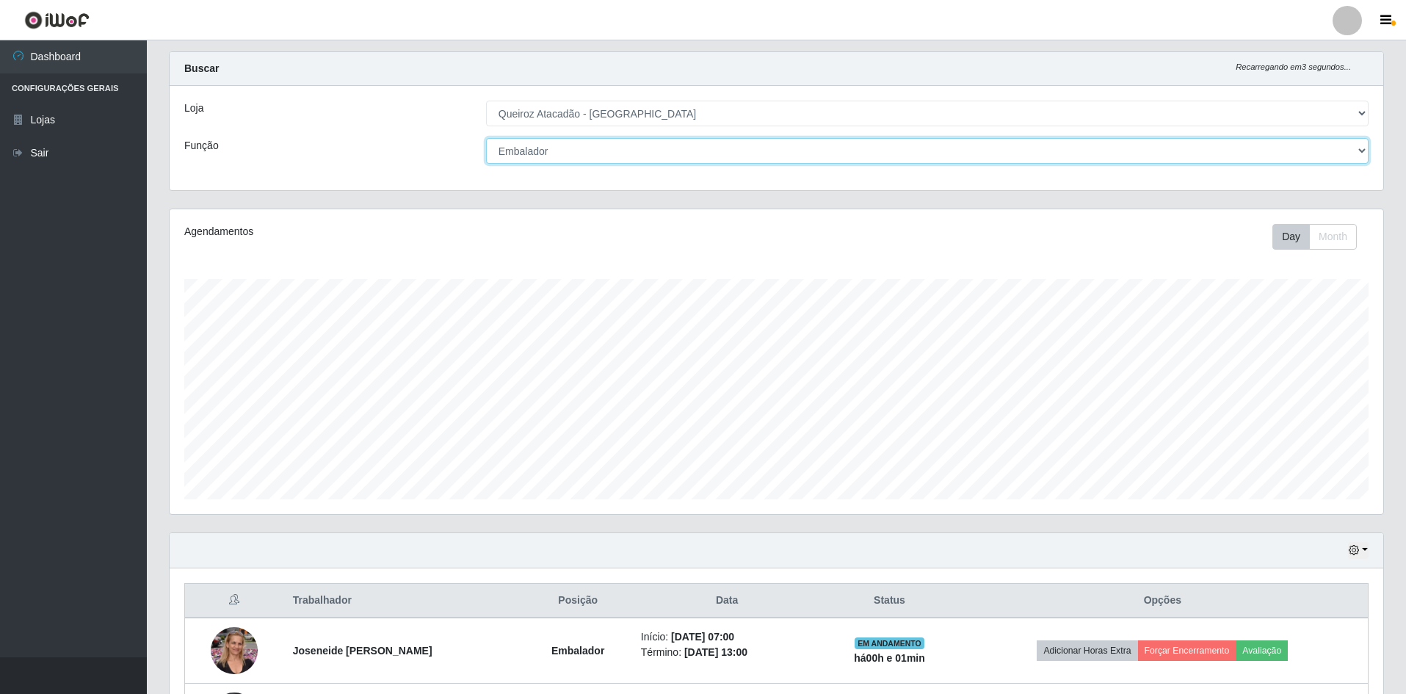
scroll to position [0, 0]
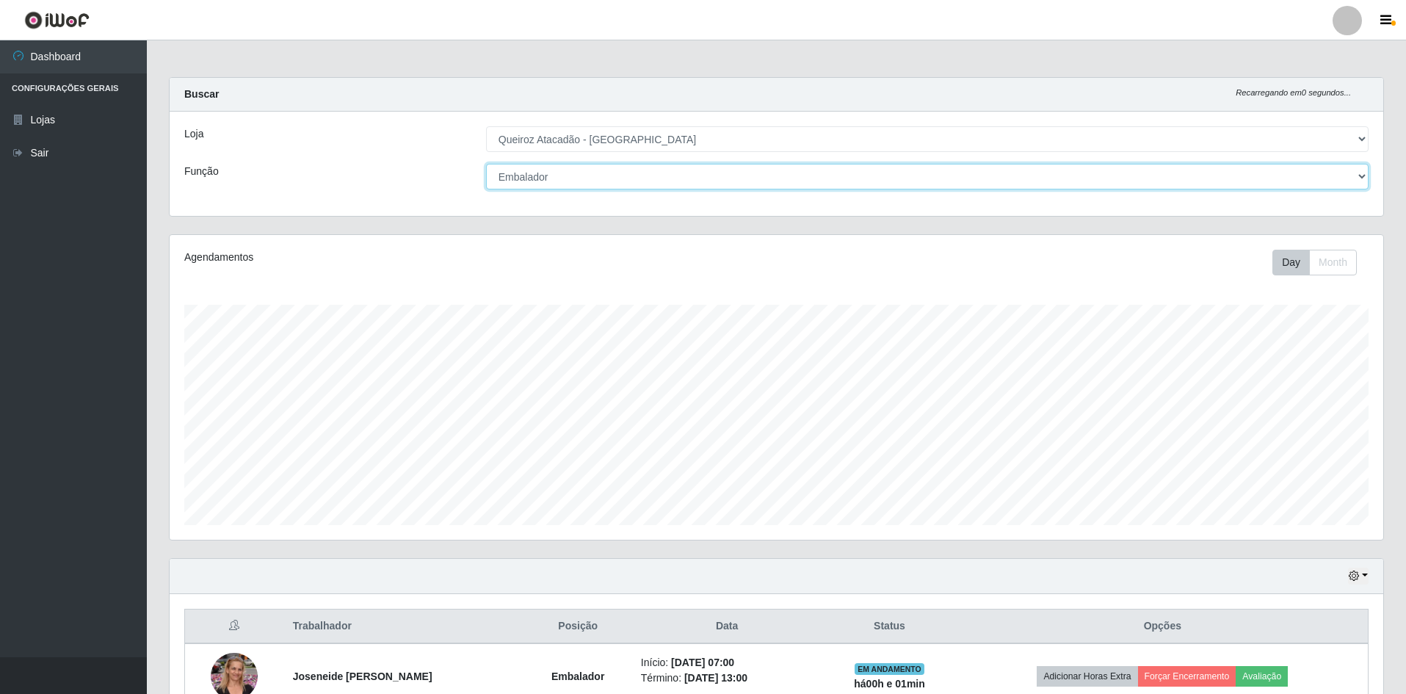
click at [703, 176] on select "[Selecione...] ASG ASG + ASG ++ Embalador Embalador + Embalador ++ Operador de …" at bounding box center [927, 177] width 883 height 26
select select "[Selecione...]"
click at [486, 164] on select "[Selecione...] ASG ASG + ASG ++ Embalador Embalador + Embalador ++ Operador de …" at bounding box center [927, 177] width 883 height 26
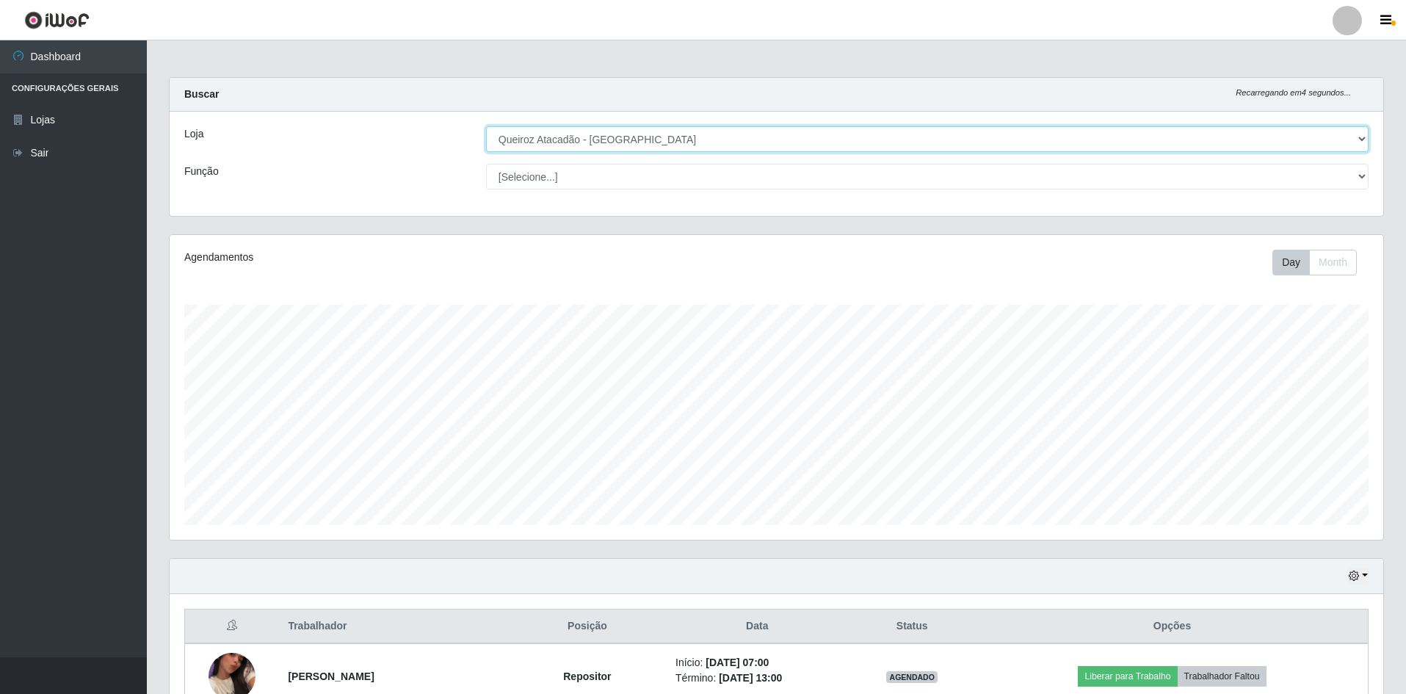
click at [732, 134] on select "[Selecione...] Hiper Queiroz - [GEOGRAPHIC_DATA] [GEOGRAPHIC_DATA] [GEOGRAPHIC_…" at bounding box center [927, 139] width 883 height 26
click at [486, 126] on select "[Selecione...] Hiper Queiroz - [GEOGRAPHIC_DATA] [GEOGRAPHIC_DATA] [GEOGRAPHIC_…" at bounding box center [927, 139] width 883 height 26
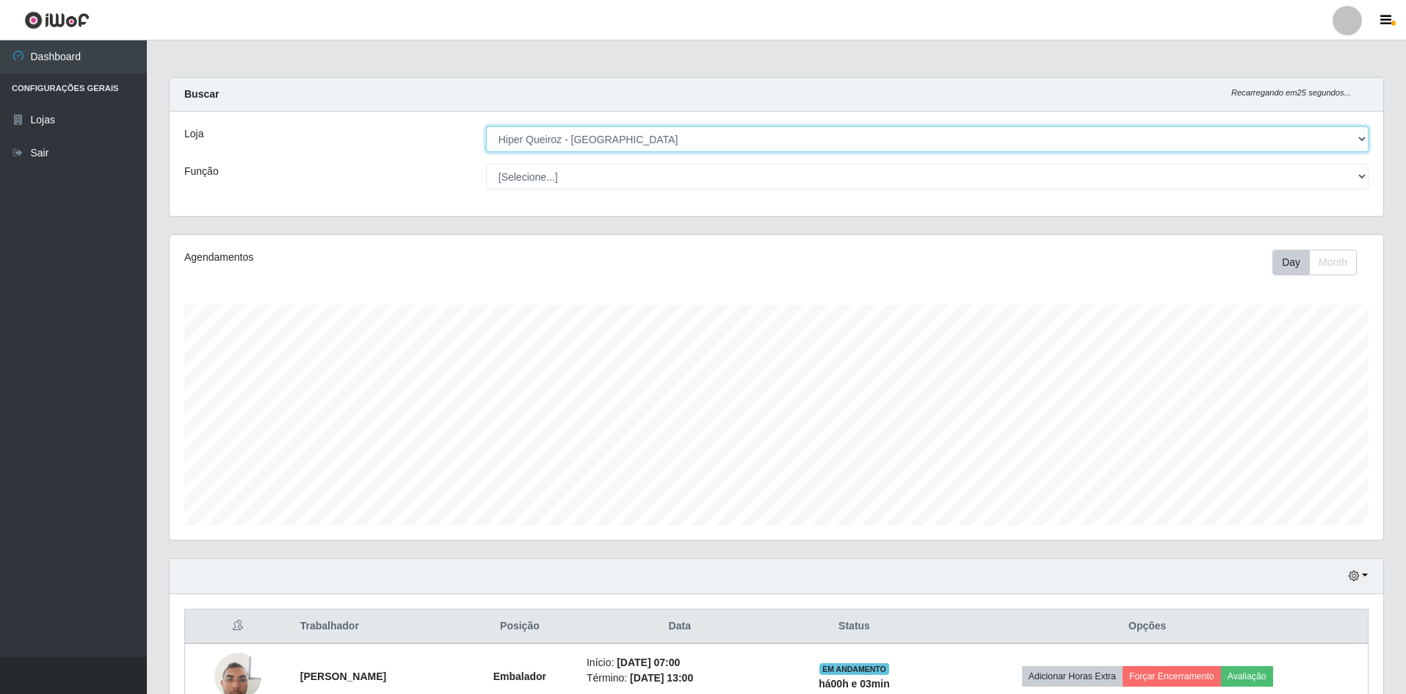
click at [733, 143] on select "[Selecione...] Hiper Queiroz - [GEOGRAPHIC_DATA] [GEOGRAPHIC_DATA] [GEOGRAPHIC_…" at bounding box center [927, 139] width 883 height 26
select select "517"
click at [486, 126] on select "[Selecione...] Hiper Queiroz - [GEOGRAPHIC_DATA] [GEOGRAPHIC_DATA] [GEOGRAPHIC_…" at bounding box center [927, 139] width 883 height 26
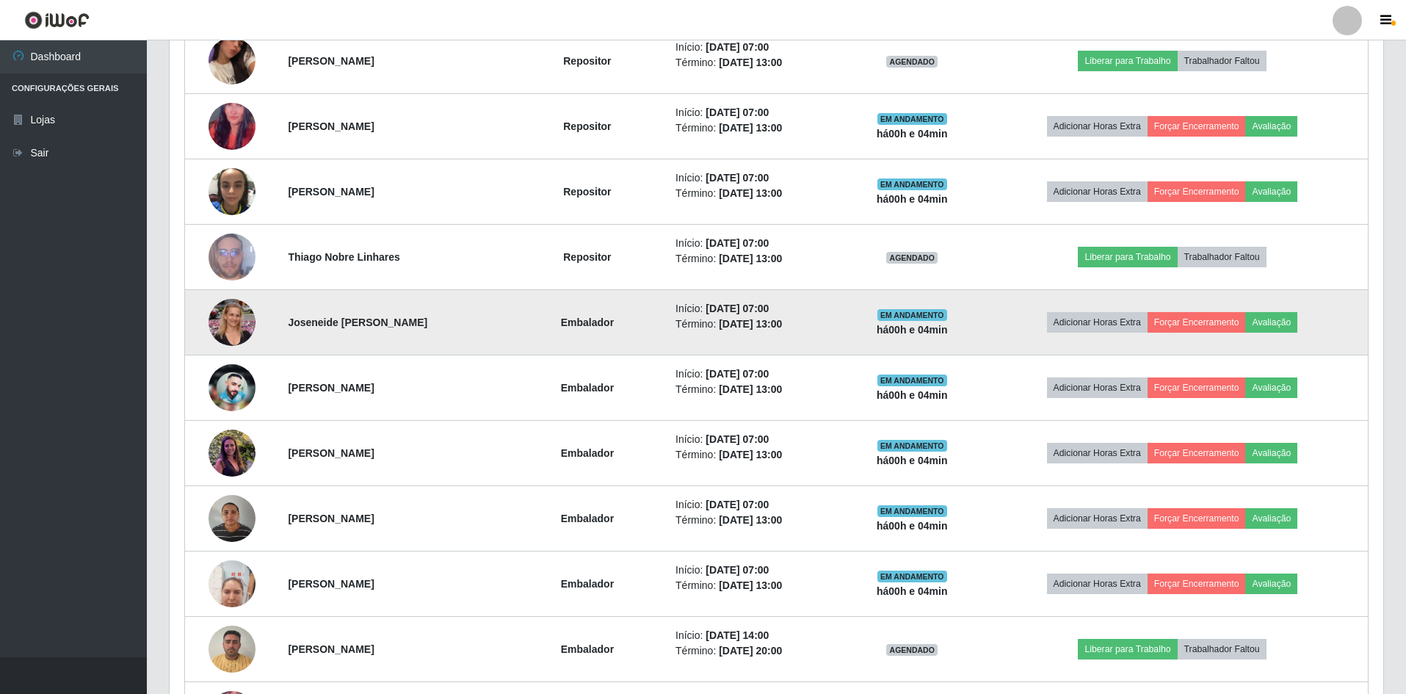
scroll to position [661, 0]
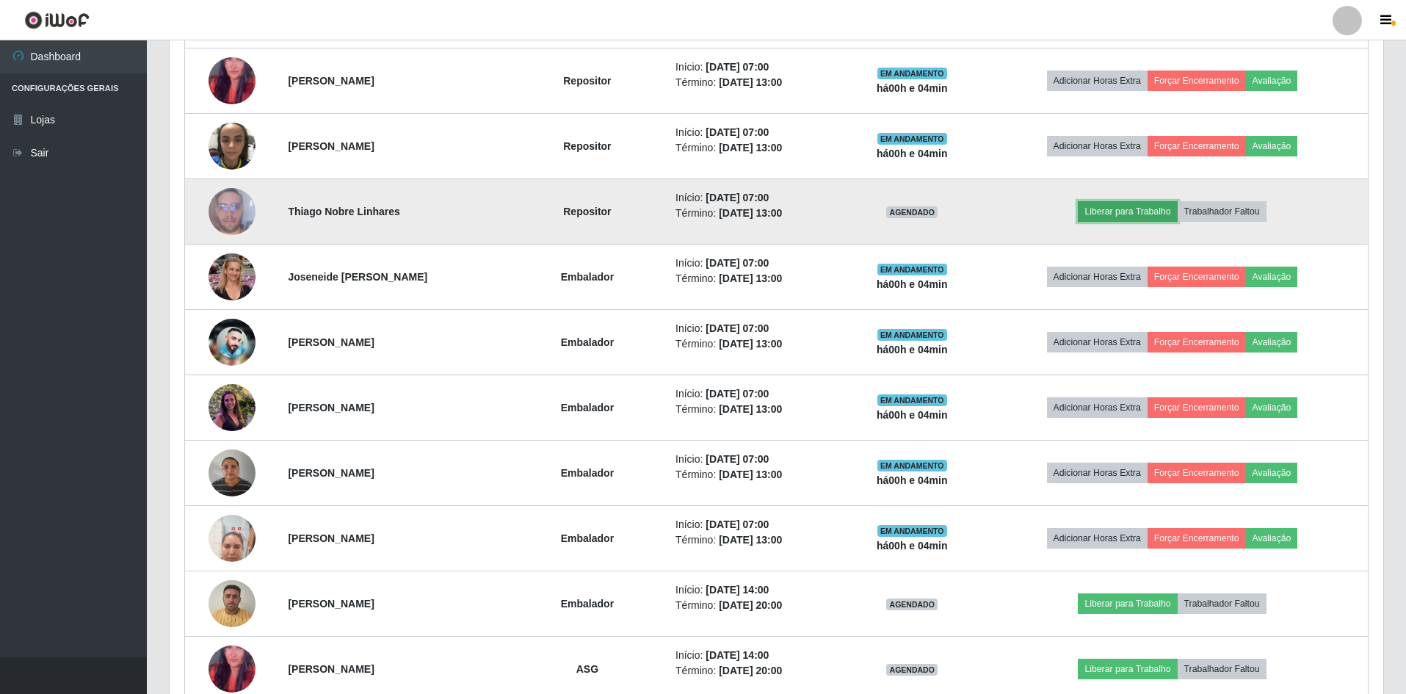
click at [1157, 211] on button "Liberar para Trabalho" at bounding box center [1127, 211] width 99 height 21
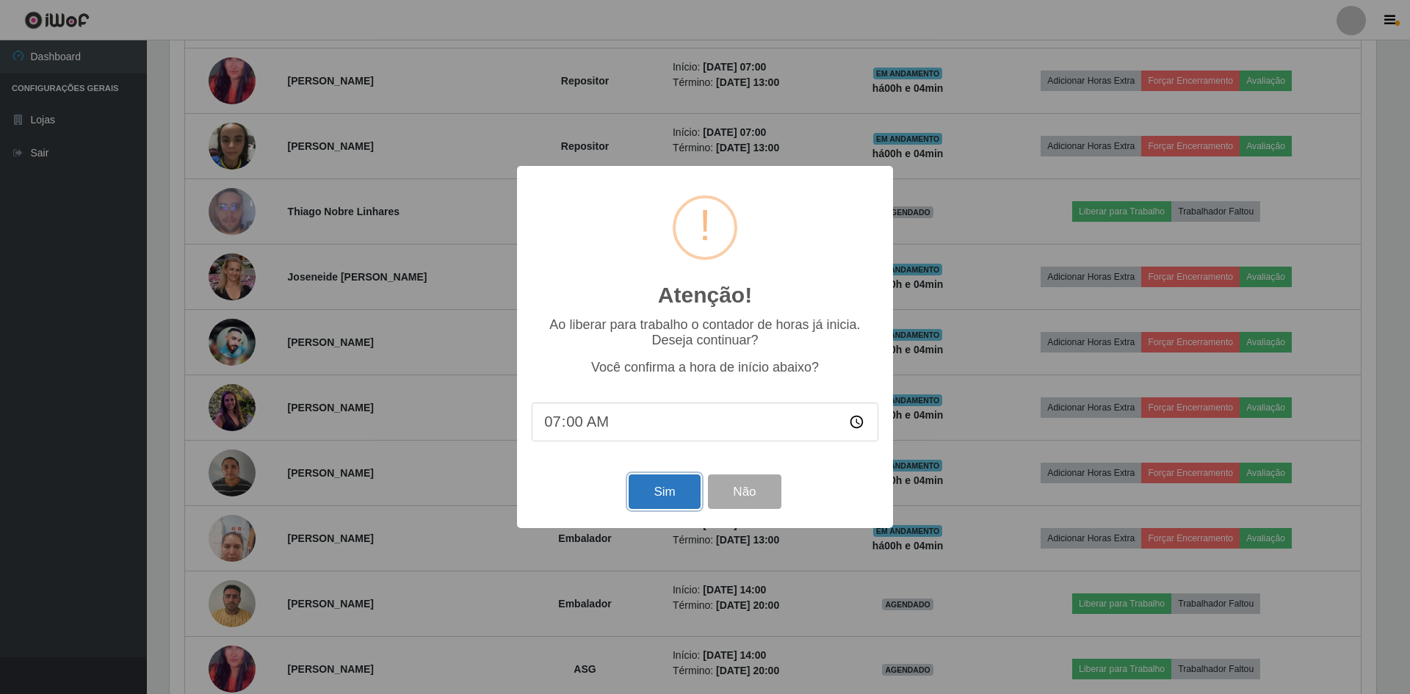
click at [657, 491] on button "Sim" at bounding box center [664, 491] width 71 height 35
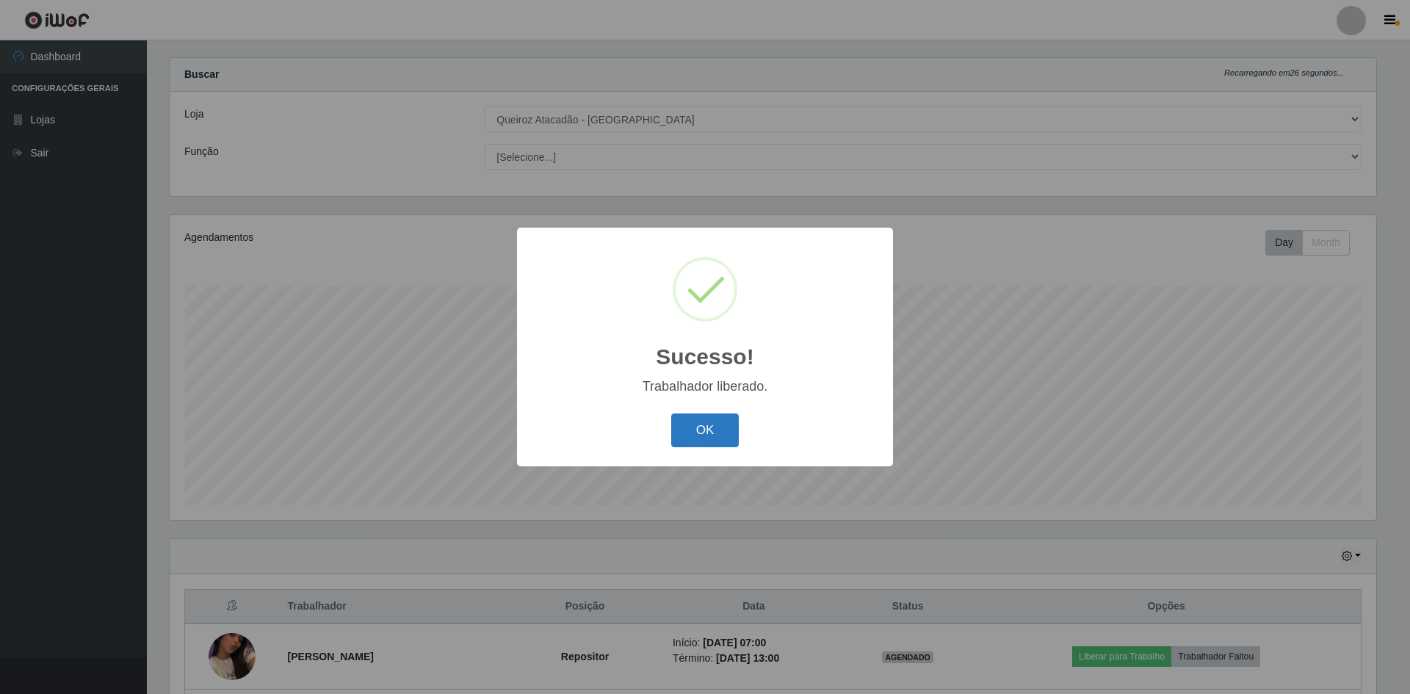
click at [714, 415] on button "OK" at bounding box center [705, 430] width 68 height 35
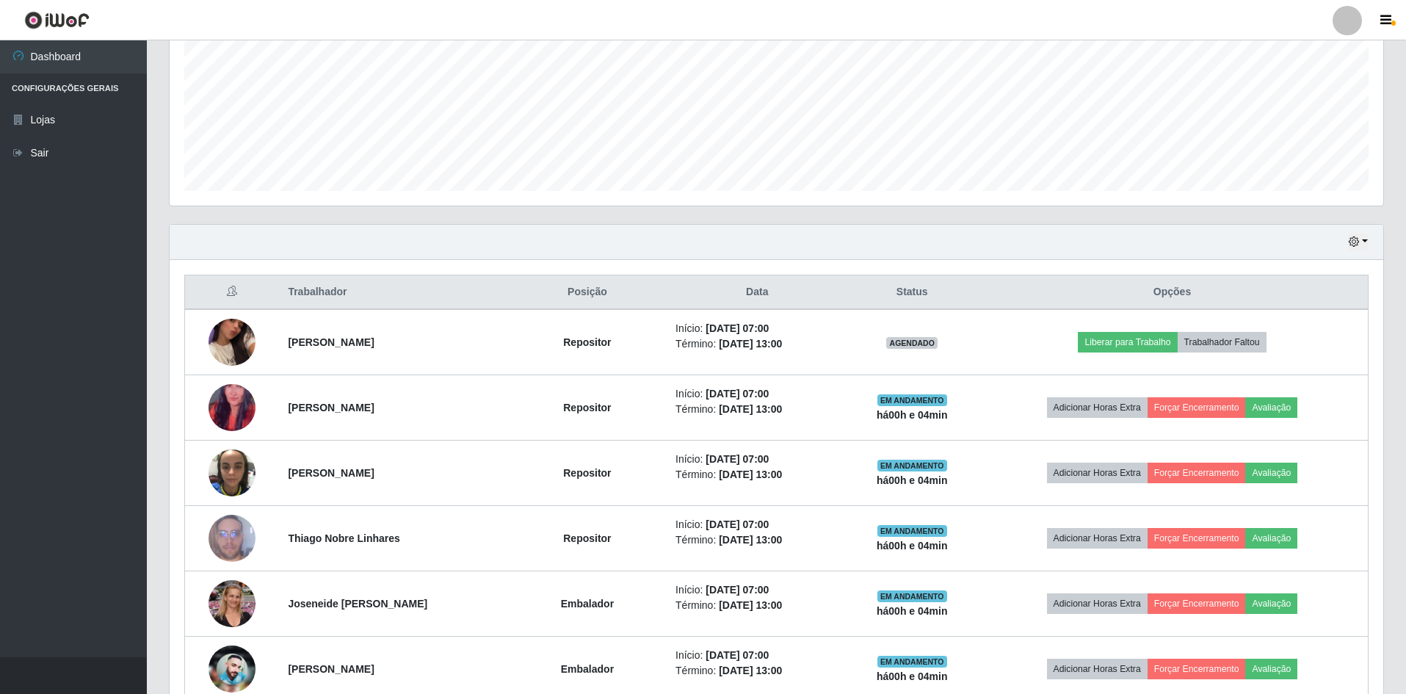
scroll to position [0, 0]
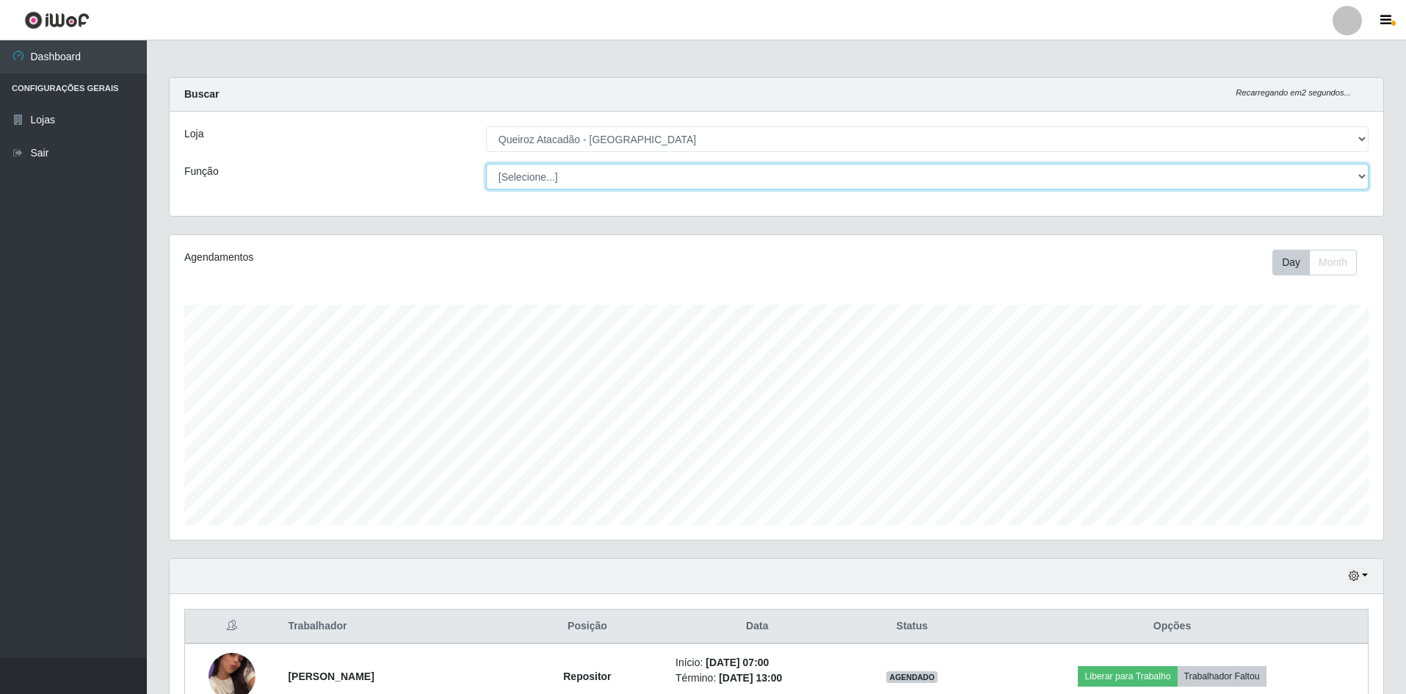
click at [600, 173] on select "[Selecione...] ASG ASG + ASG ++ Embalador Embalador + Embalador ++ Operador de …" at bounding box center [927, 177] width 883 height 26
click at [486, 164] on select "[Selecione...] ASG ASG + ASG ++ Embalador Embalador + Embalador ++ Operador de …" at bounding box center [927, 177] width 883 height 26
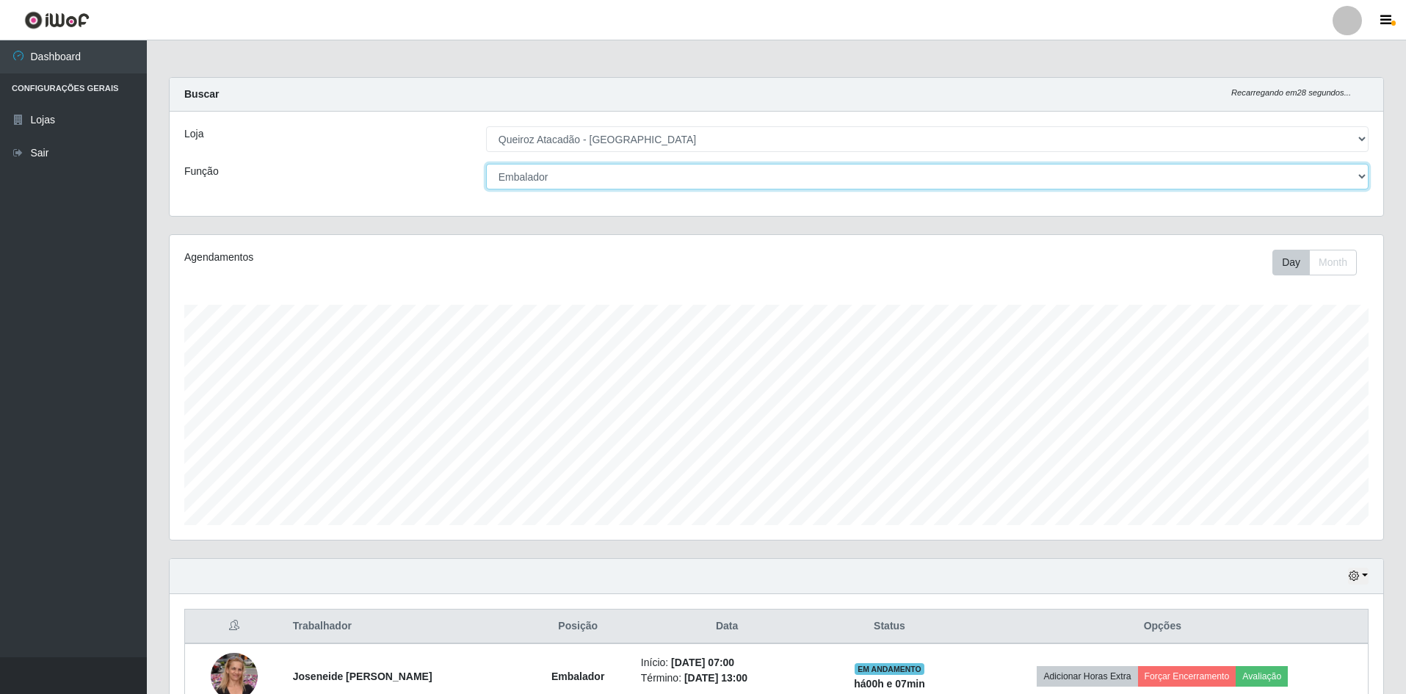
click at [580, 170] on select "[Selecione...] ASG ASG + ASG ++ Embalador Embalador + Embalador ++ Operador de …" at bounding box center [927, 177] width 883 height 26
click at [486, 164] on select "[Selecione...] ASG ASG + ASG ++ Embalador Embalador + Embalador ++ Operador de …" at bounding box center [927, 177] width 883 height 26
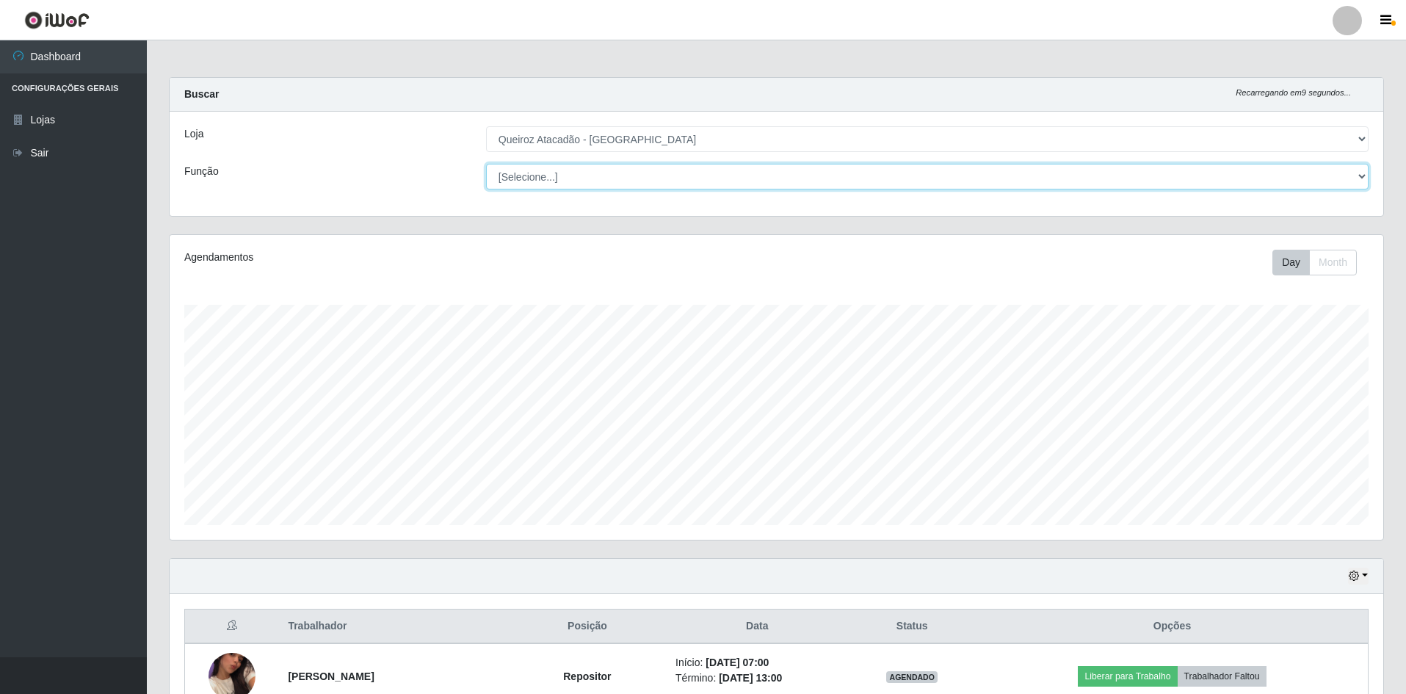
click at [598, 170] on select "[Selecione...] ASG ASG + ASG ++ Embalador Embalador + Embalador ++ Operador de …" at bounding box center [927, 177] width 883 height 26
click at [486, 164] on select "[Selecione...] ASG ASG + ASG ++ Embalador Embalador + Embalador ++ Operador de …" at bounding box center [927, 177] width 883 height 26
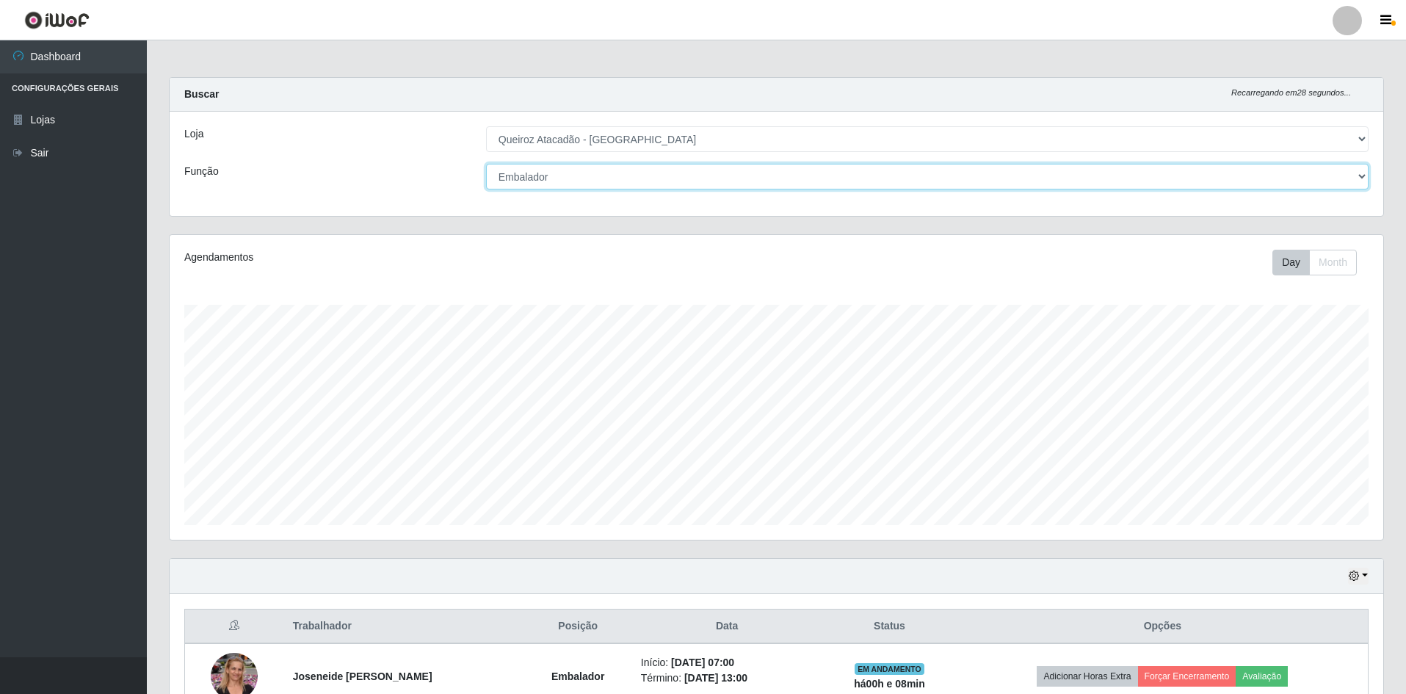
click at [703, 179] on select "[Selecione...] ASG ASG + ASG ++ Embalador Embalador + Embalador ++ Operador de …" at bounding box center [927, 177] width 883 height 26
select select "[Selecione...]"
click at [486, 164] on select "[Selecione...] ASG ASG + ASG ++ Embalador Embalador + Embalador ++ Operador de …" at bounding box center [927, 177] width 883 height 26
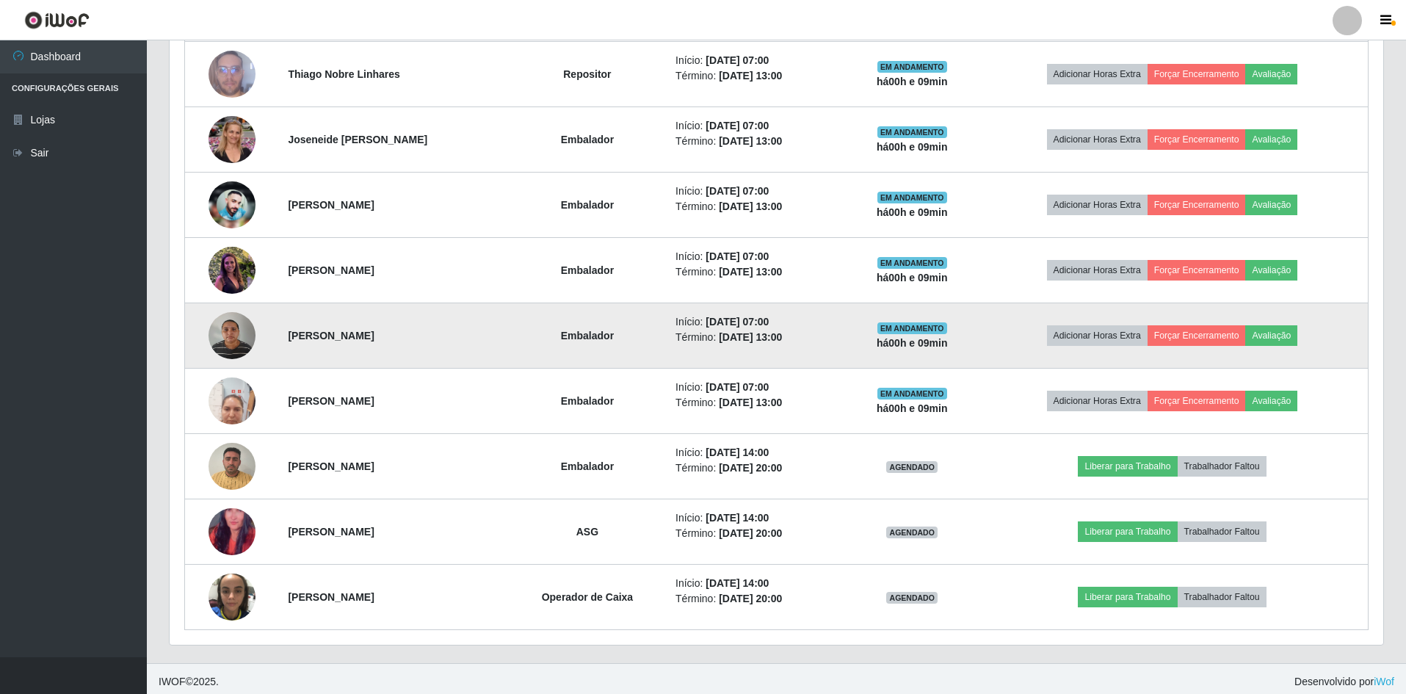
scroll to position [804, 0]
